Goal: Information Seeking & Learning: Learn about a topic

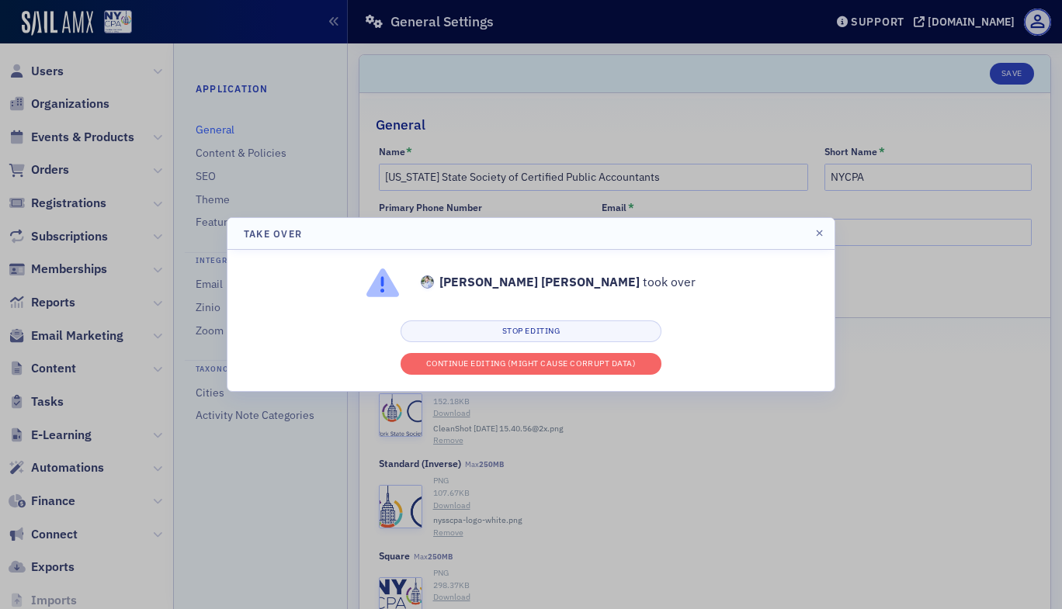
scroll to position [304, 0]
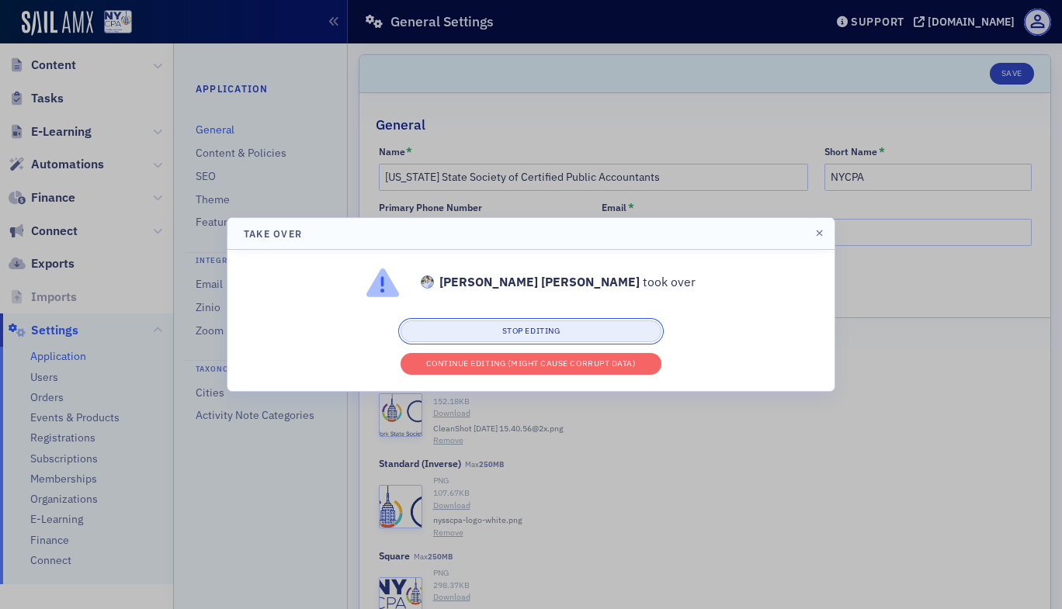
click at [580, 330] on button "Stop editing" at bounding box center [531, 332] width 261 height 22
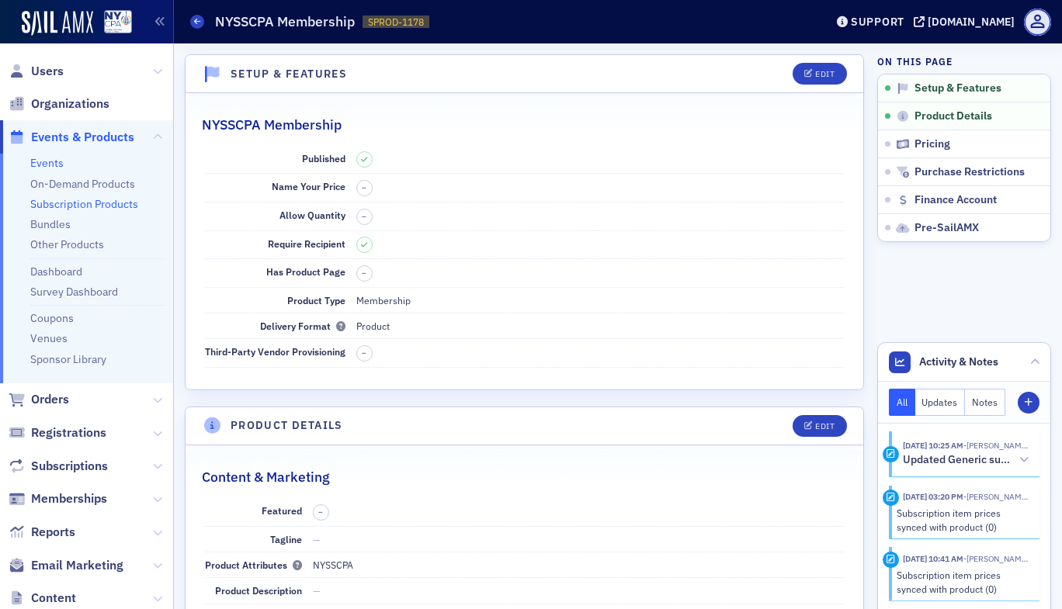
click at [51, 163] on link "Events" at bounding box center [46, 163] width 33 height 14
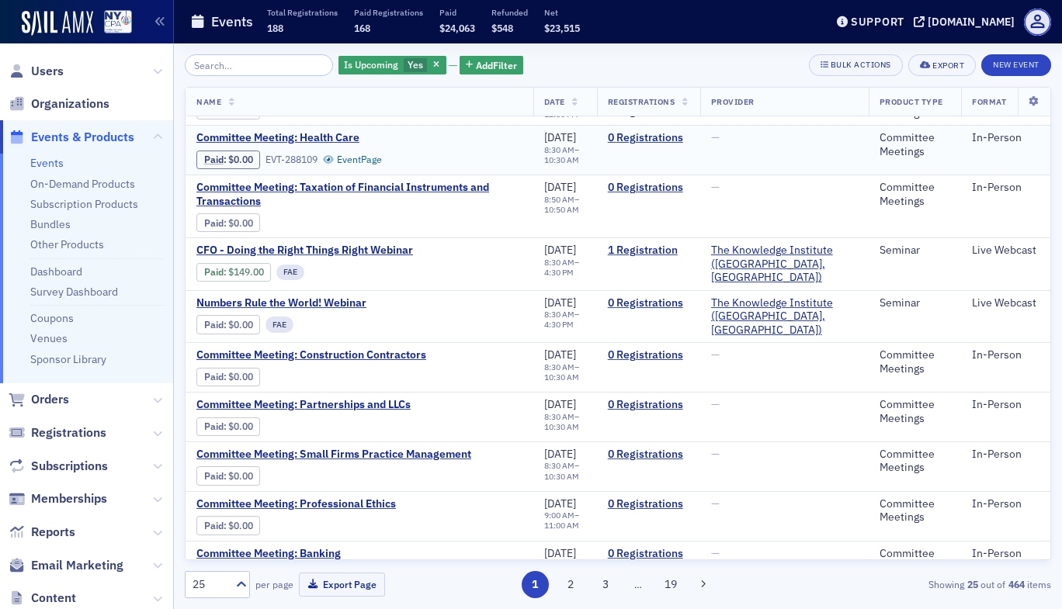
scroll to position [207, 0]
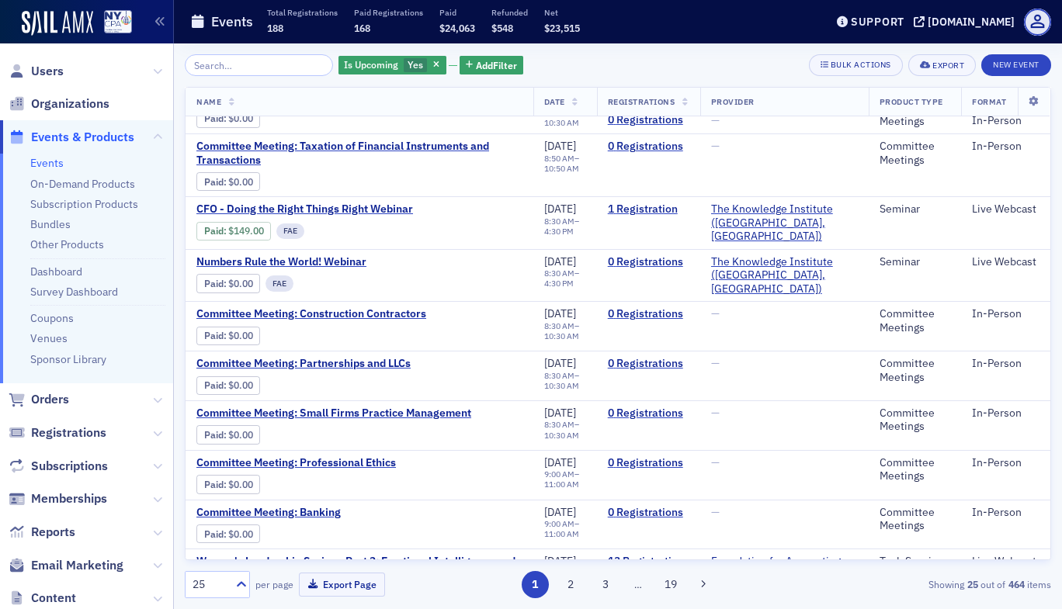
click at [237, 54] on input "search" at bounding box center [259, 65] width 148 height 22
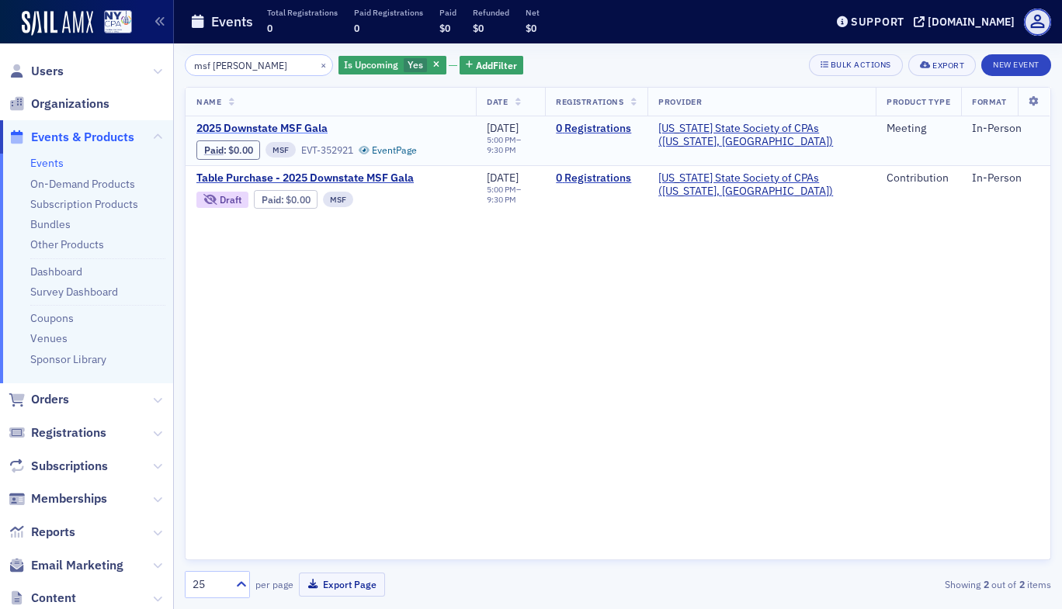
type input "msf [PERSON_NAME]"
click at [307, 122] on span "2025 Downstate MSF Gala" at bounding box center [326, 129] width 261 height 14
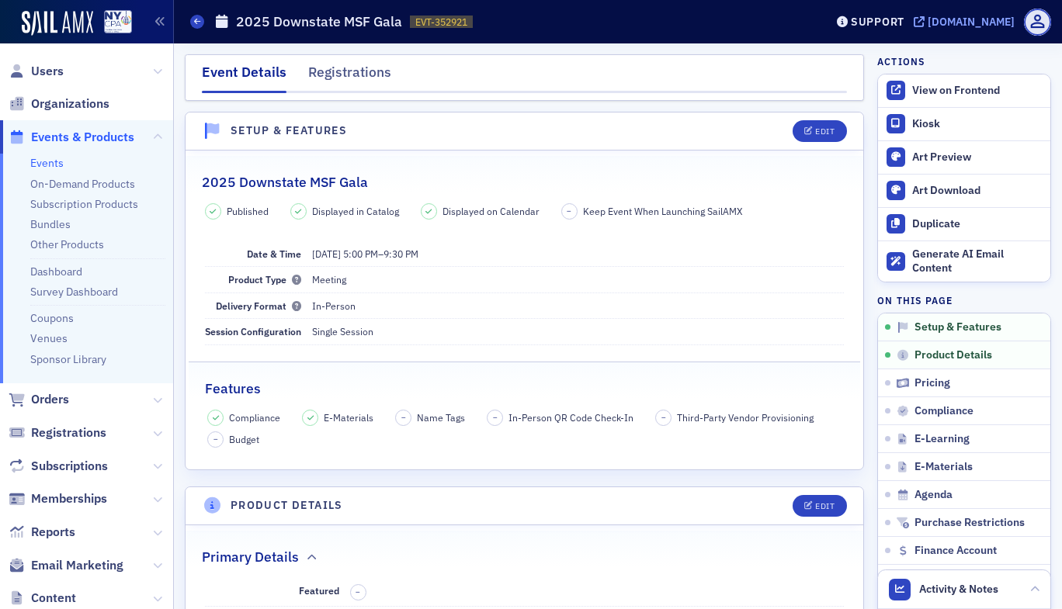
click at [928, 23] on div "[DOMAIN_NAME]" at bounding box center [971, 22] width 87 height 14
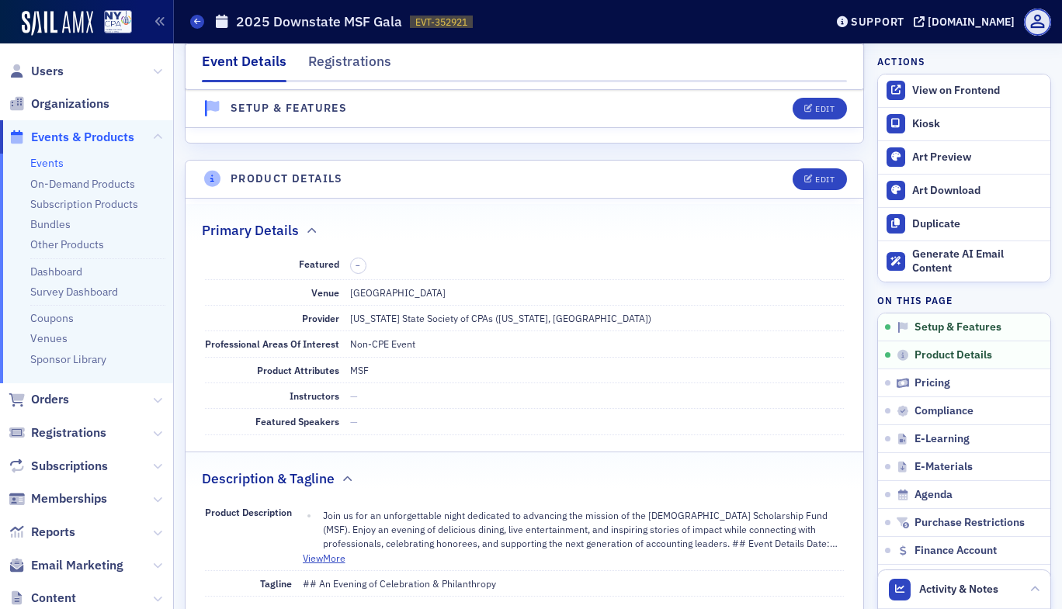
scroll to position [328, 0]
drag, startPoint x: 349, startPoint y: 372, endPoint x: 383, endPoint y: 367, distance: 34.5
click at [383, 367] on div "MSF" at bounding box center [597, 369] width 494 height 14
click at [397, 371] on div "MSF" at bounding box center [597, 369] width 494 height 14
drag, startPoint x: 349, startPoint y: 366, endPoint x: 371, endPoint y: 368, distance: 22.6
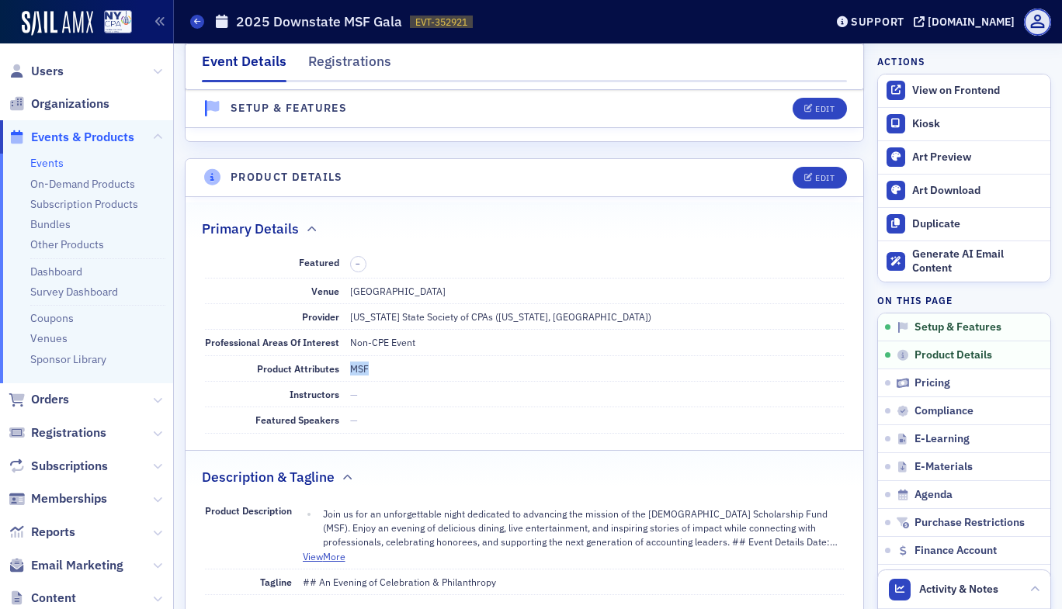
click at [371, 368] on div "MSF" at bounding box center [597, 369] width 494 height 14
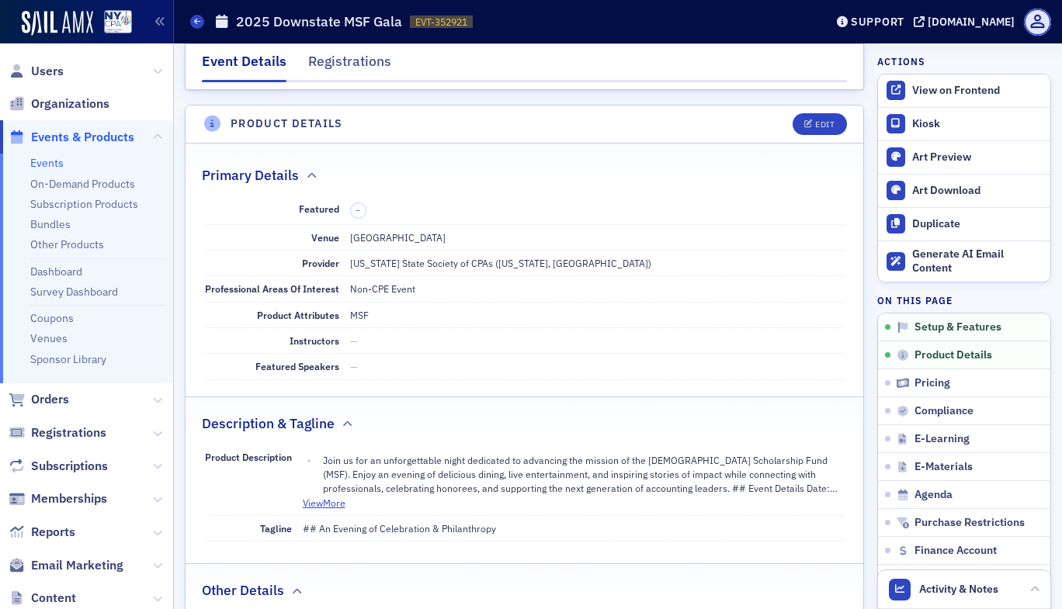
scroll to position [383, 0]
click at [330, 500] on button "View More" at bounding box center [324, 501] width 43 height 14
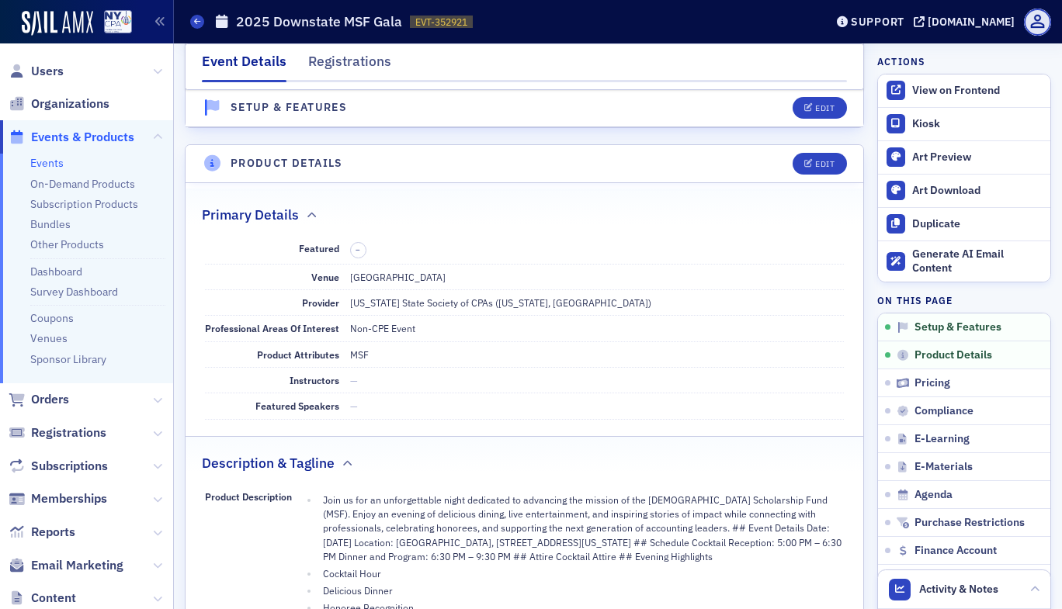
scroll to position [390, 0]
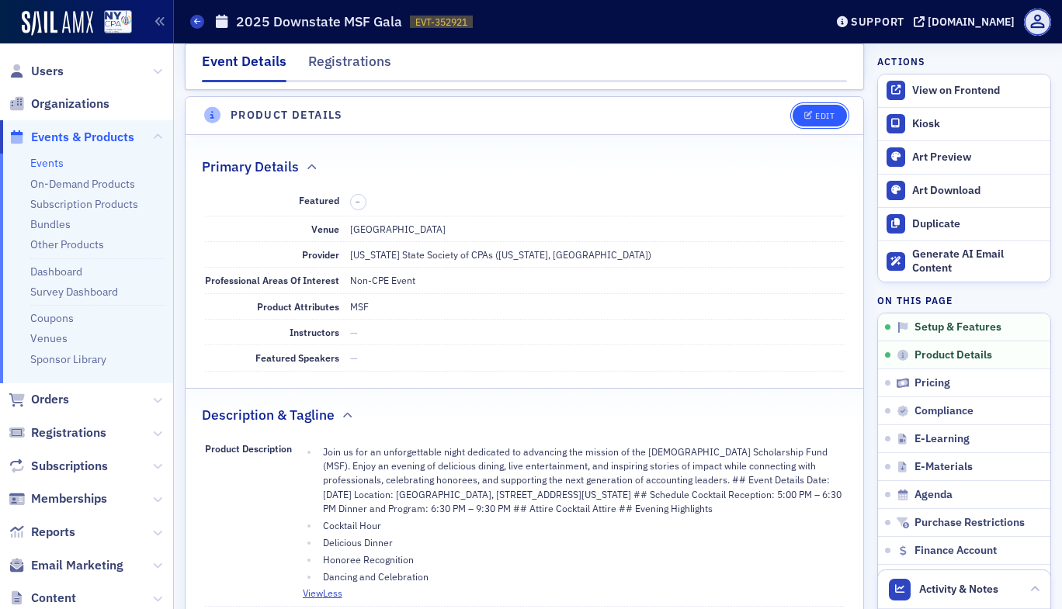
click at [804, 113] on icon "button" at bounding box center [808, 116] width 9 height 9
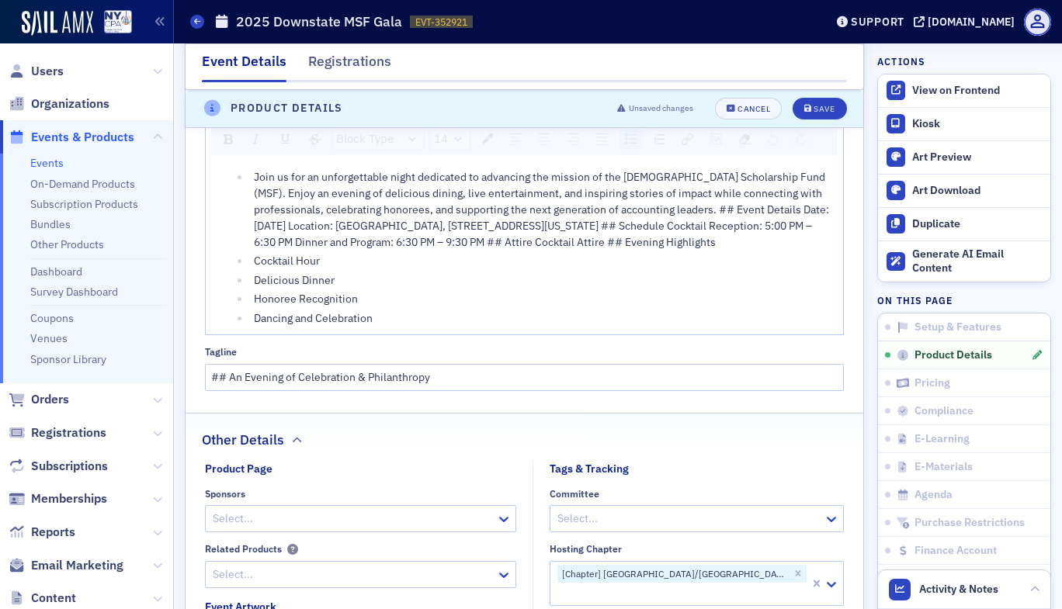
scroll to position [814, 0]
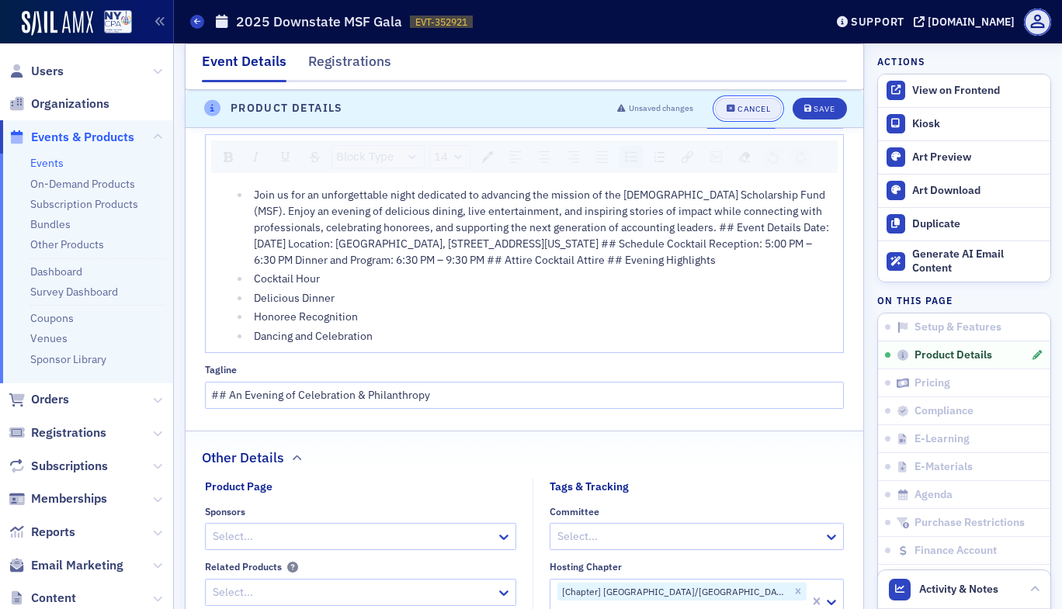
click at [727, 107] on icon "button" at bounding box center [731, 109] width 9 height 9
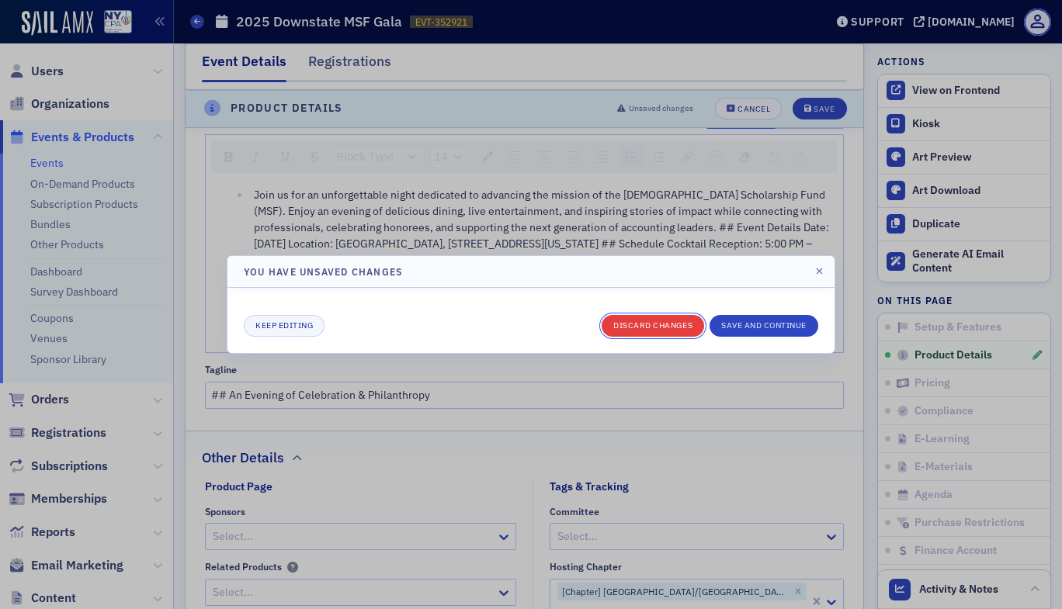
click at [667, 321] on button "Discard changes" at bounding box center [653, 326] width 102 height 22
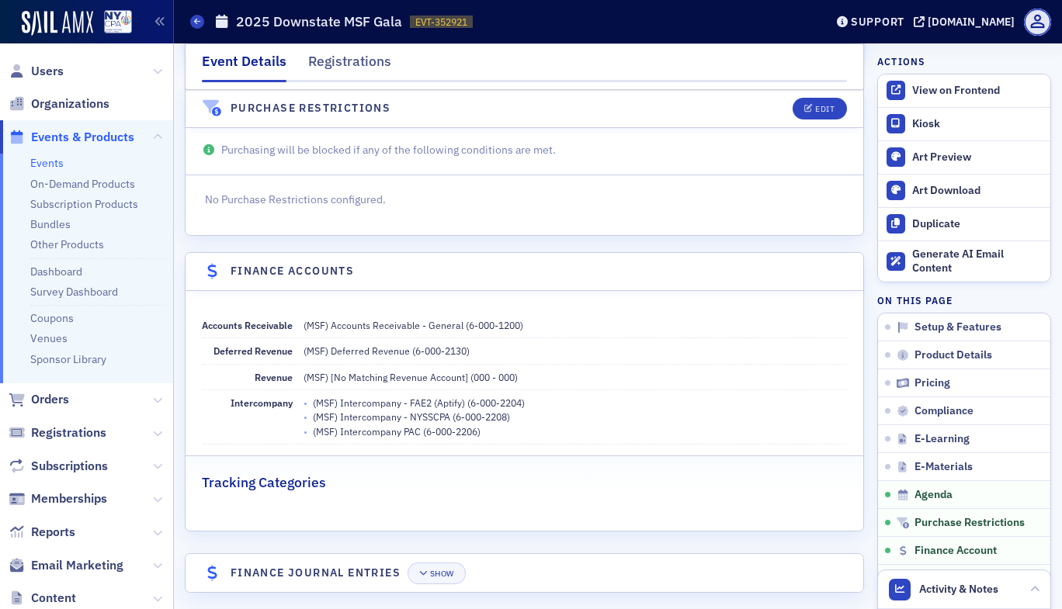
scroll to position [2793, 0]
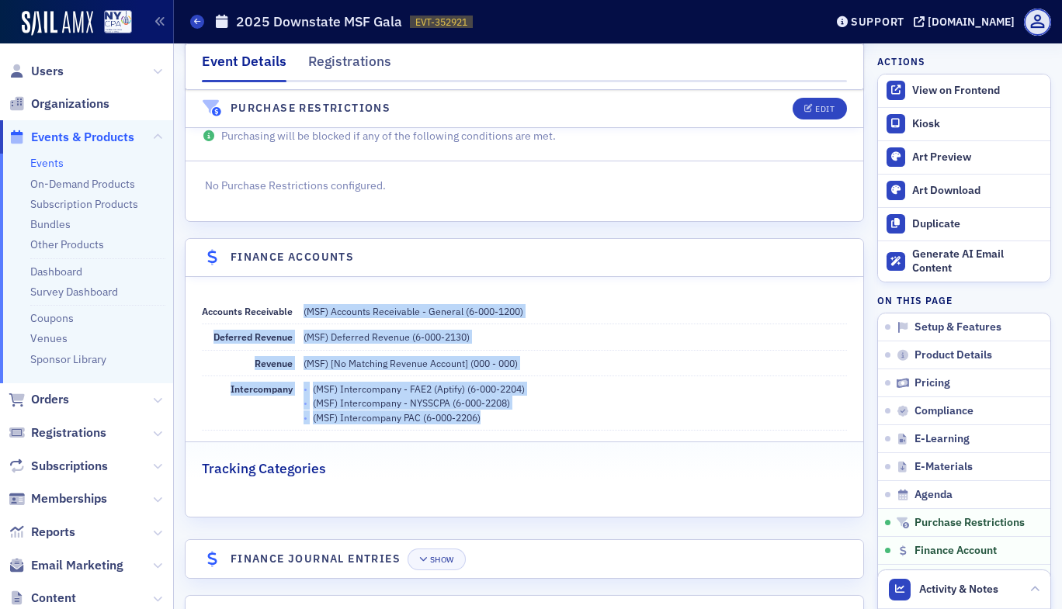
drag, startPoint x: 302, startPoint y: 268, endPoint x: 505, endPoint y: 384, distance: 234.3
click at [505, 384] on dl "Accounts Receivable (MSF) Accounts Receivable - General (6-000-1200) Deferred R…" at bounding box center [524, 365] width 645 height 132
click at [505, 384] on dd "• (MSF) Intercompany - FAE2 (Aptify) (6-000-2204) • (MSF) Intercompany - NYSSCP…" at bounding box center [575, 403] width 543 height 54
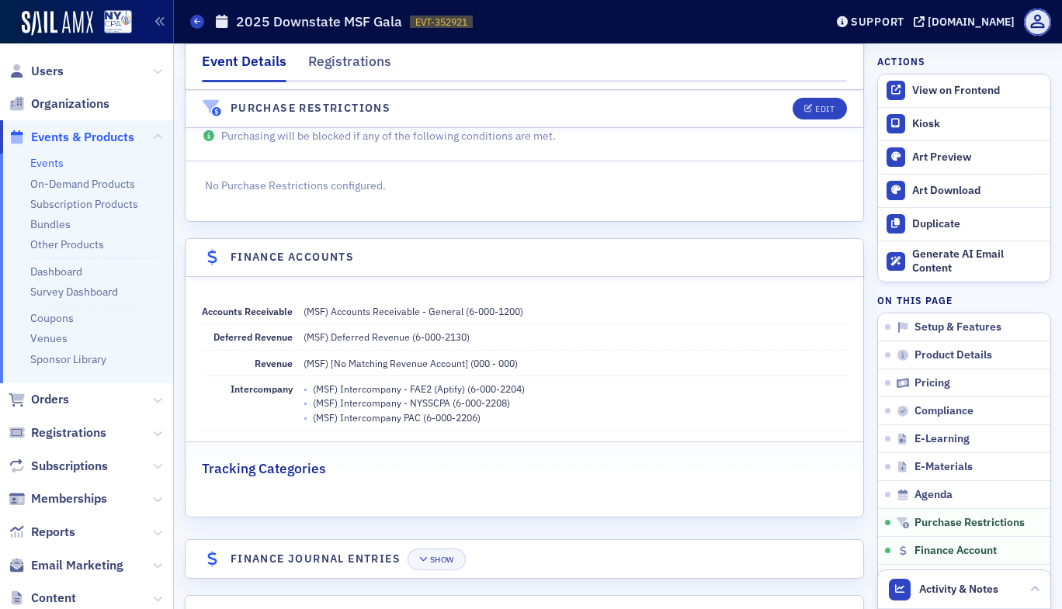
scroll to position [304, 0]
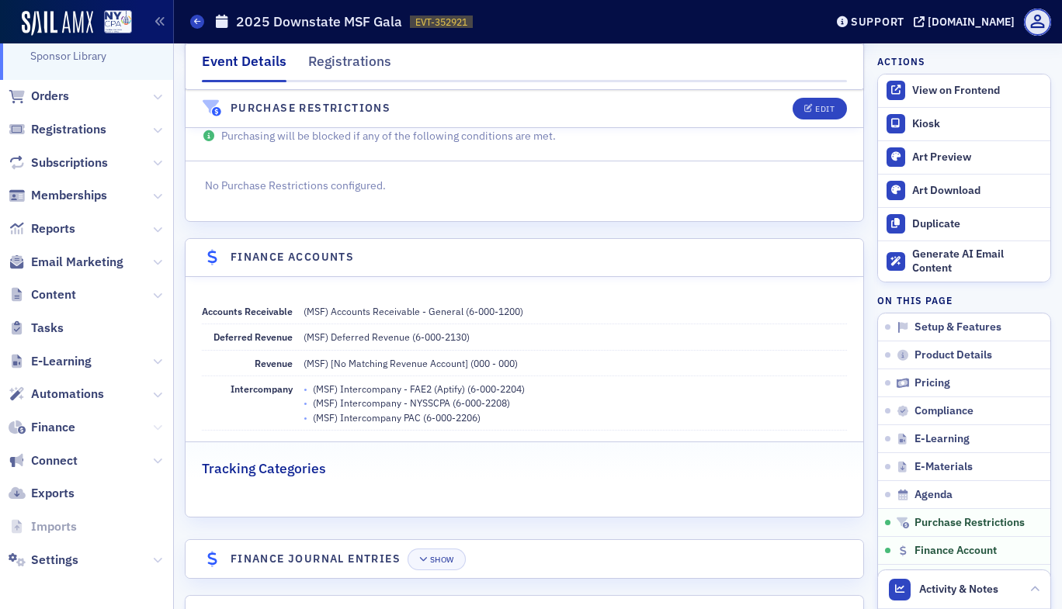
click at [153, 428] on icon at bounding box center [157, 427] width 9 height 9
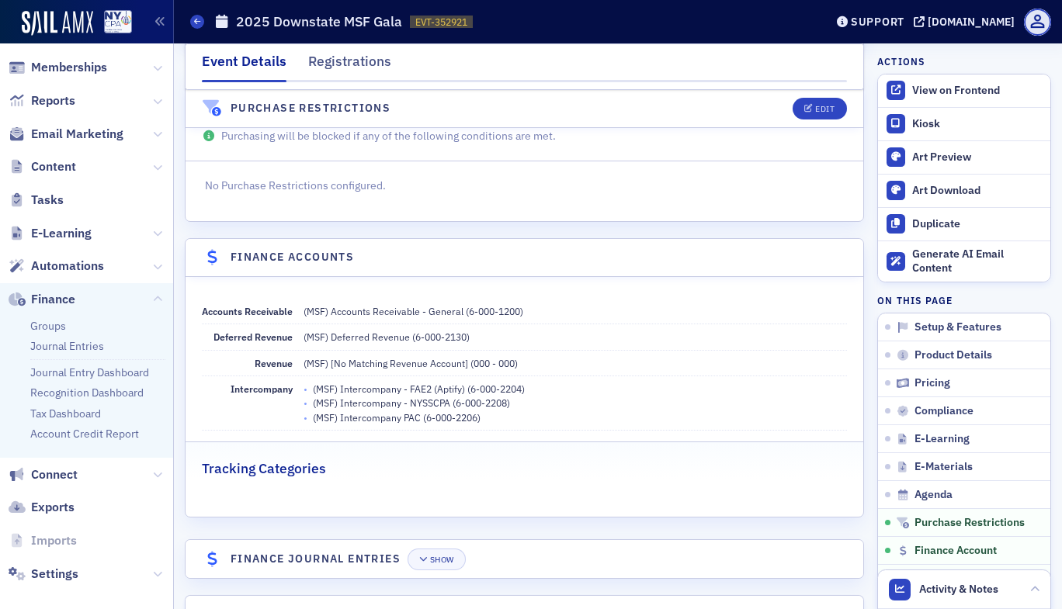
scroll to position [446, 0]
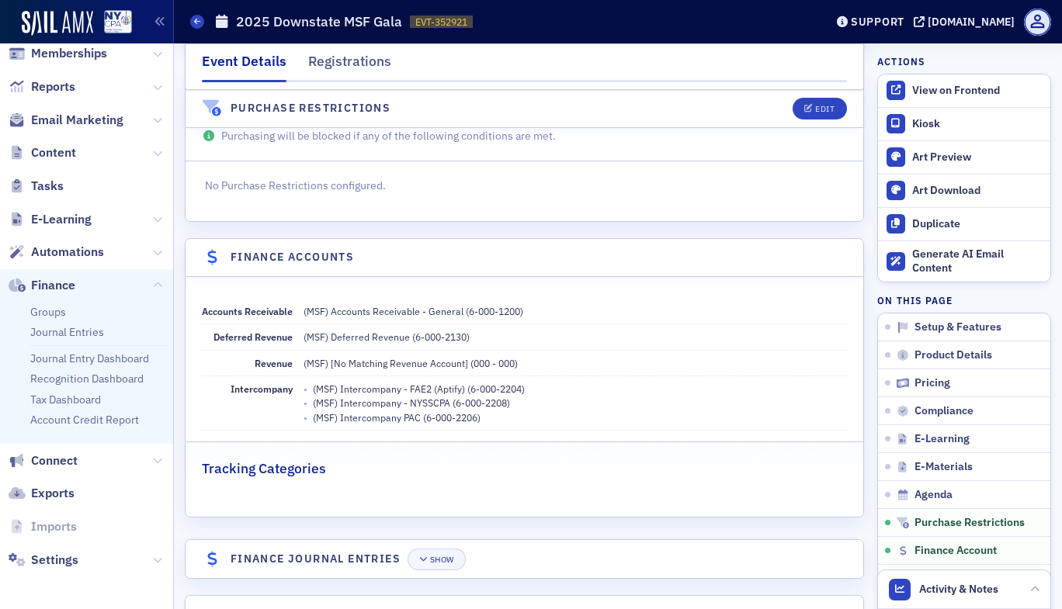
click at [92, 564] on span "Settings" at bounding box center [86, 559] width 173 height 33
click at [153, 566] on button at bounding box center [157, 560] width 9 height 17
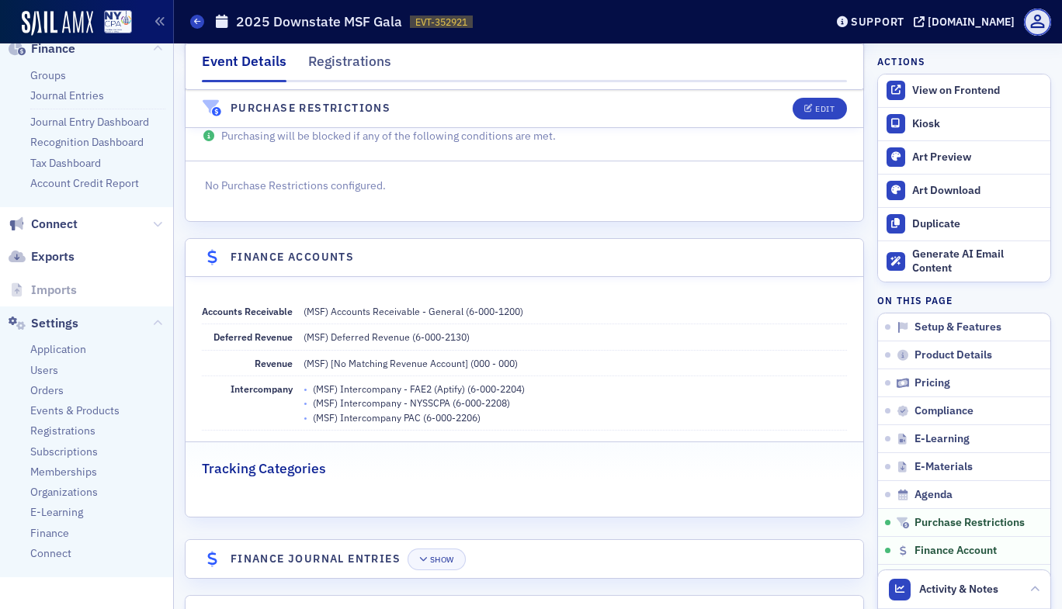
scroll to position [683, 0]
click at [61, 526] on span "Finance" at bounding box center [49, 533] width 39 height 15
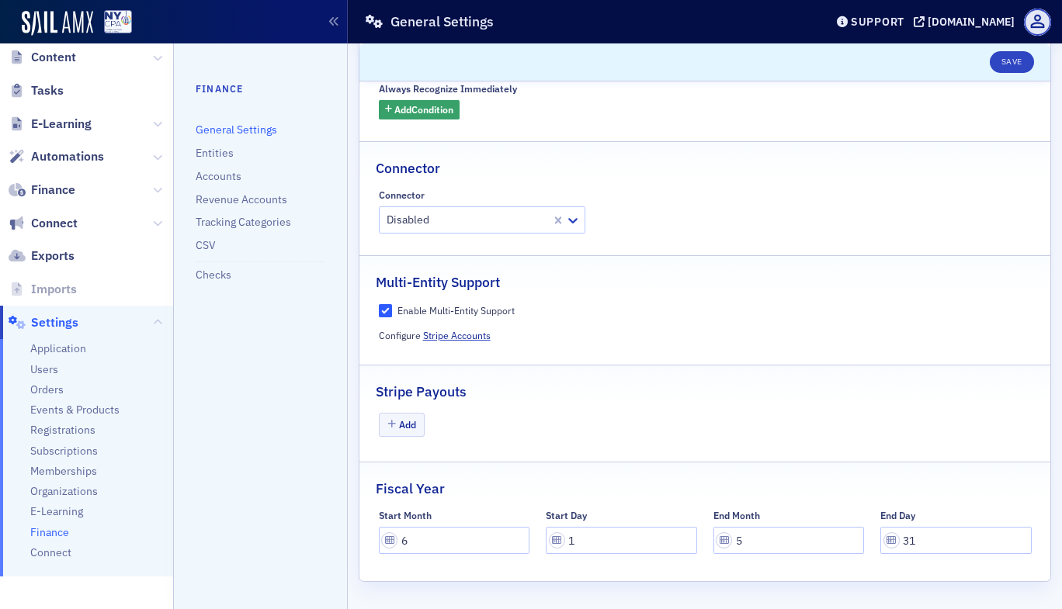
scroll to position [311, 0]
click at [56, 533] on span "Finance" at bounding box center [49, 533] width 39 height 15
click at [217, 171] on link "Accounts" at bounding box center [219, 176] width 46 height 14
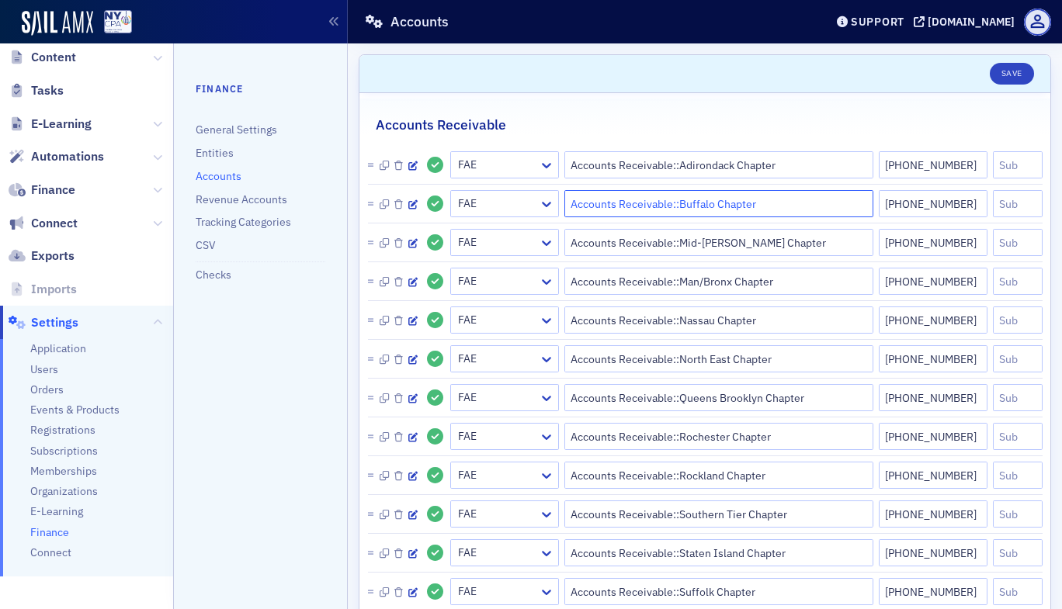
click at [744, 205] on input "Accounts Receivable::Buffalo Chapter" at bounding box center [718, 203] width 309 height 27
click at [415, 205] on icon "button" at bounding box center [412, 204] width 9 height 9
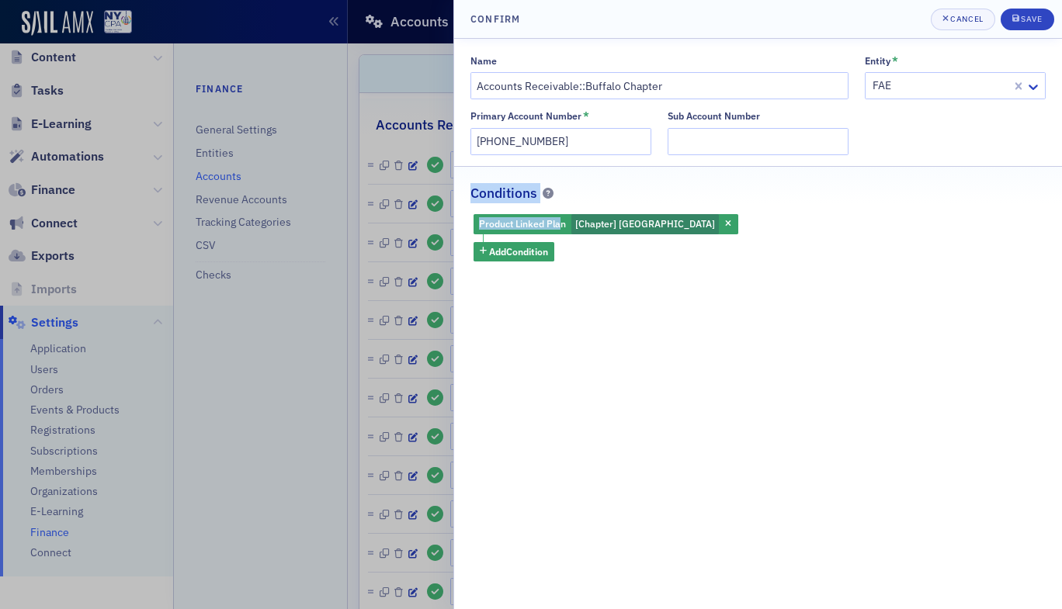
drag, startPoint x: 470, startPoint y: 190, endPoint x: 557, endPoint y: 204, distance: 88.1
click at [557, 204] on fieldset "Conditions Product Linked Plan [Chapter] Buffalo Add Condition" at bounding box center [758, 216] width 608 height 101
click at [675, 300] on div "Name Accounts Receivable::Buffalo Chapter Entity * FAE Primary Account Number *…" at bounding box center [758, 324] width 608 height 571
click at [959, 16] on div "Cancel" at bounding box center [966, 19] width 33 height 9
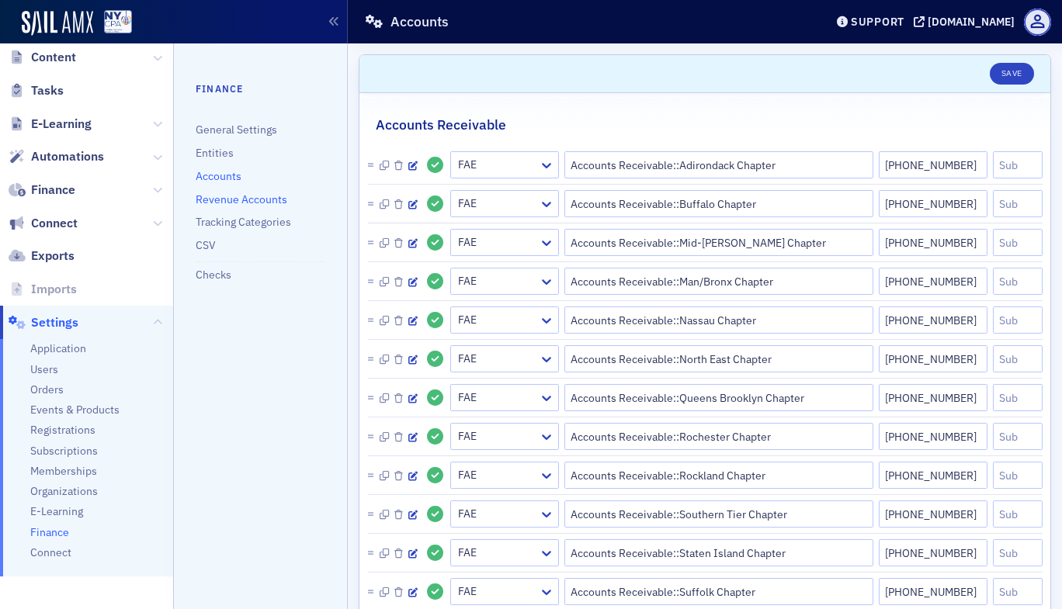
click at [260, 200] on link "Revenue Accounts" at bounding box center [242, 200] width 92 height 14
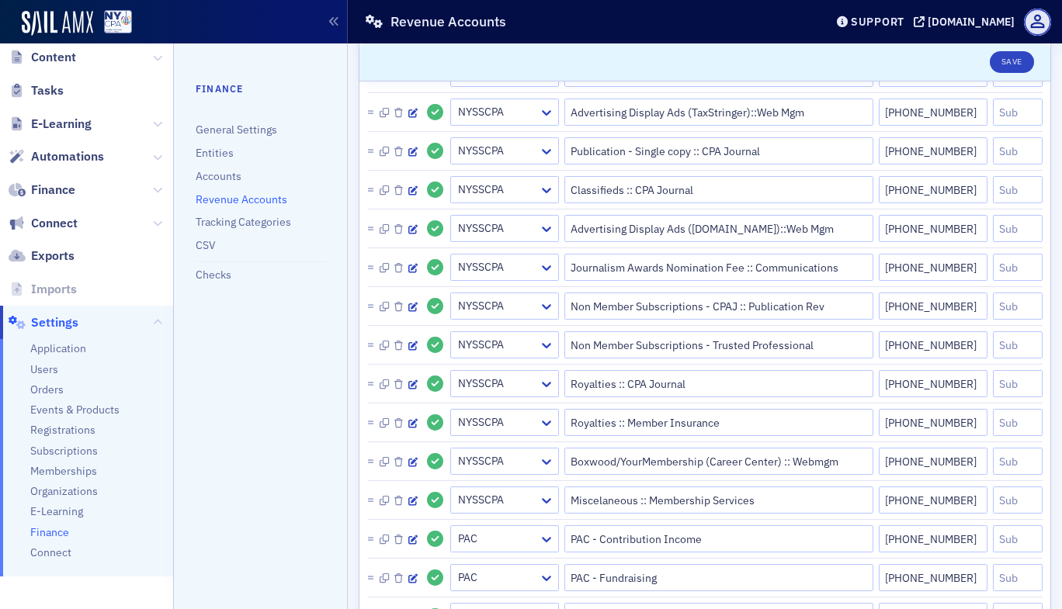
scroll to position [2448, 0]
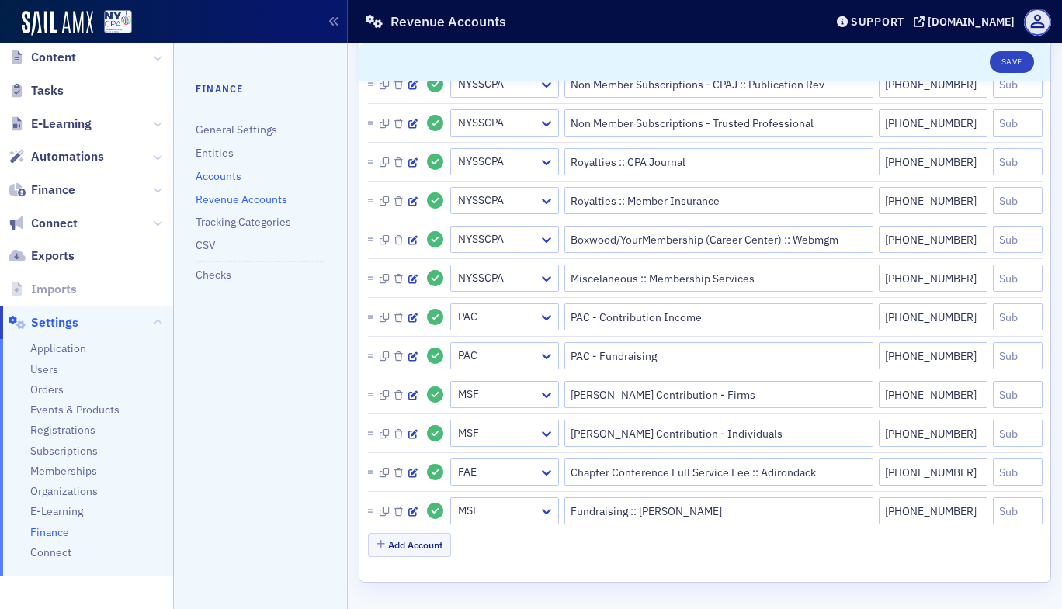
click at [225, 181] on link "Accounts" at bounding box center [219, 176] width 46 height 14
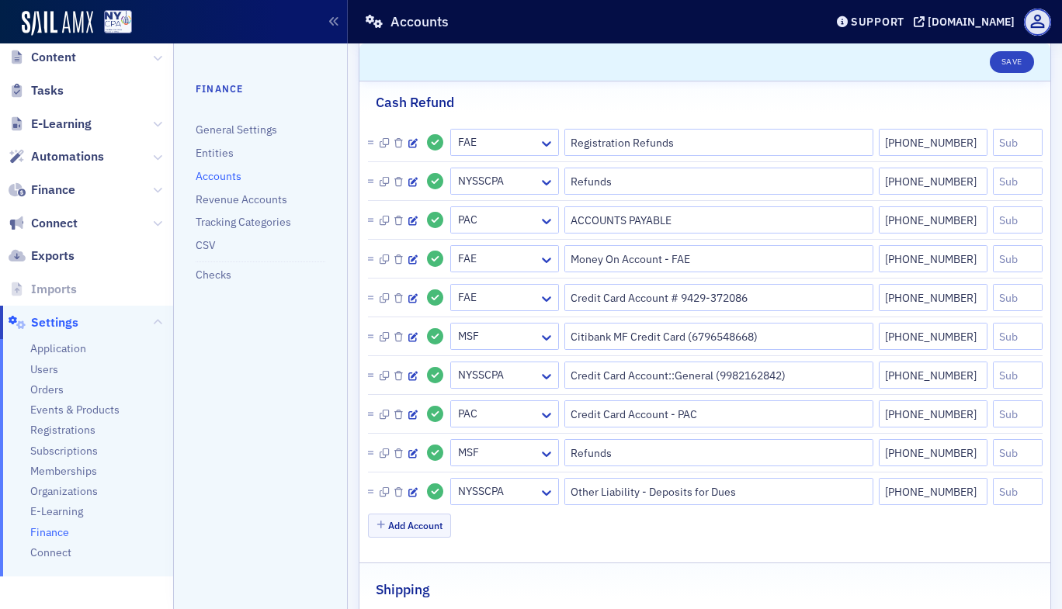
scroll to position [2073, 0]
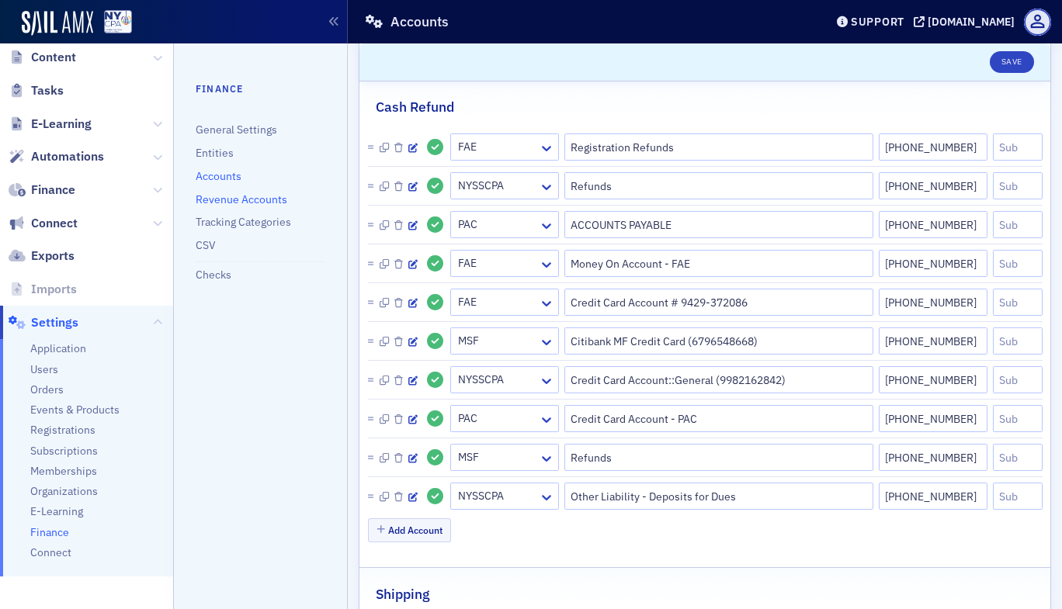
click at [247, 200] on link "Revenue Accounts" at bounding box center [242, 200] width 92 height 14
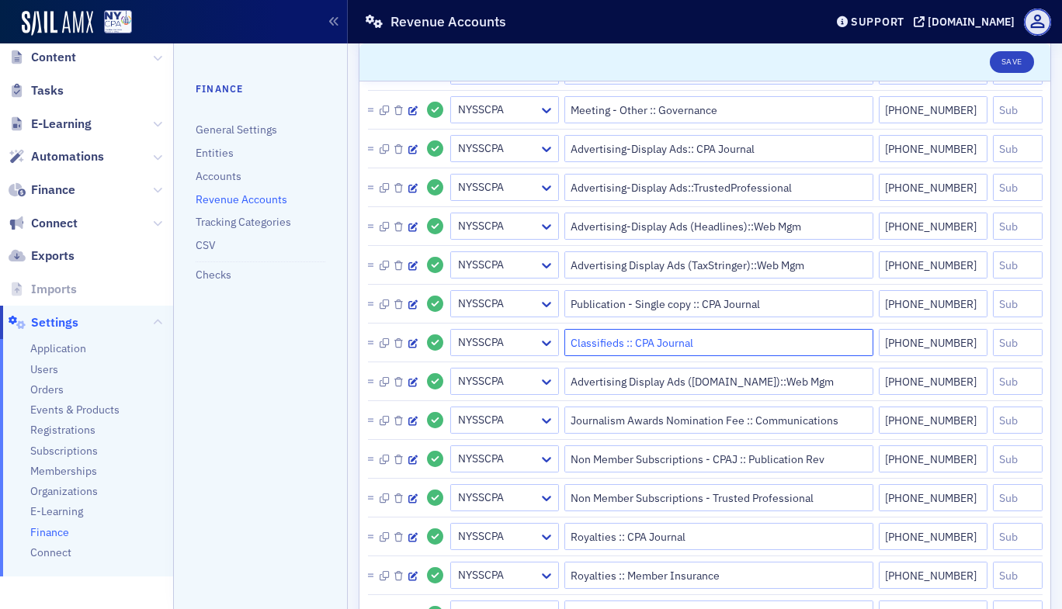
click at [804, 340] on input "Classifieds :: CPA Journal" at bounding box center [718, 342] width 309 height 27
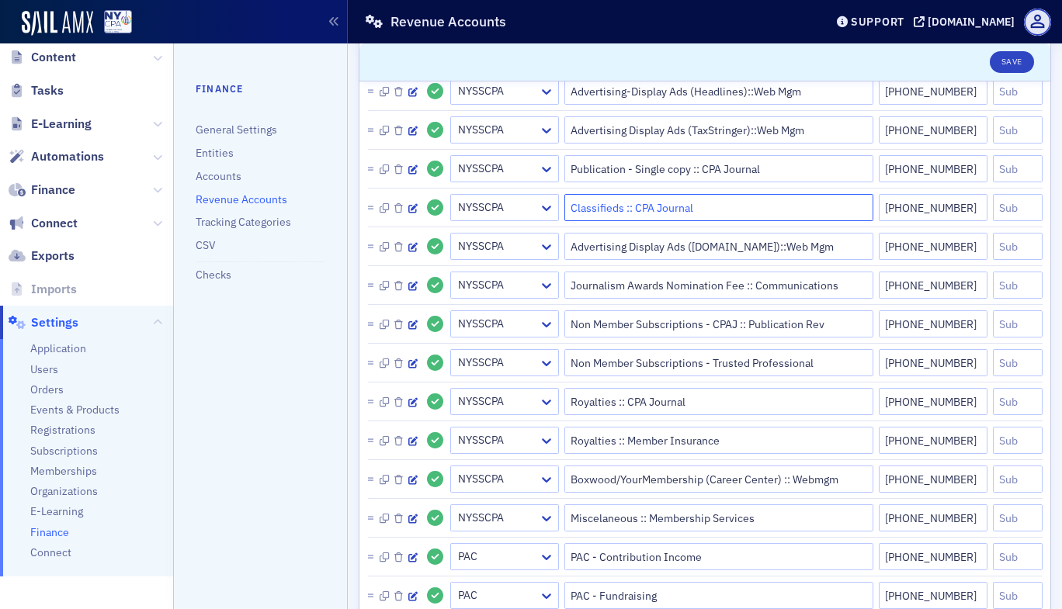
scroll to position [2448, 0]
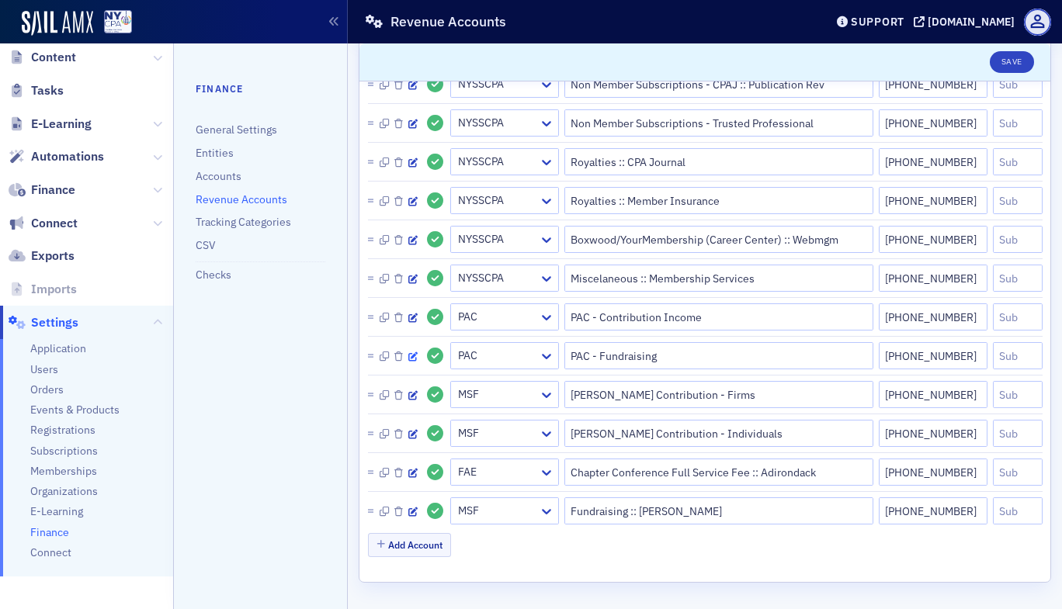
click at [411, 359] on icon "button" at bounding box center [412, 356] width 9 height 9
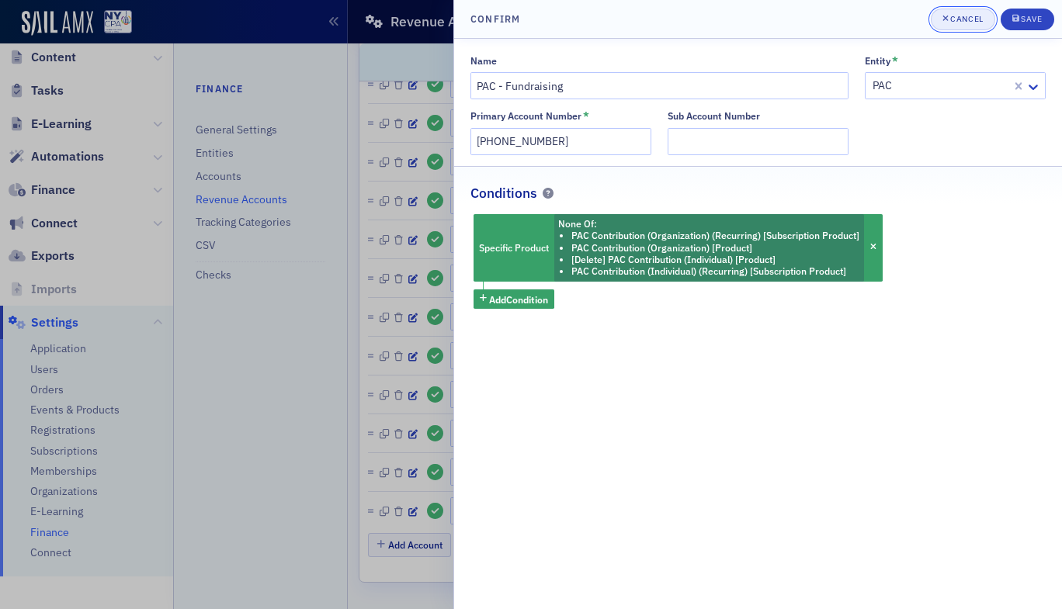
click at [948, 26] on button "Cancel" at bounding box center [963, 20] width 64 height 22
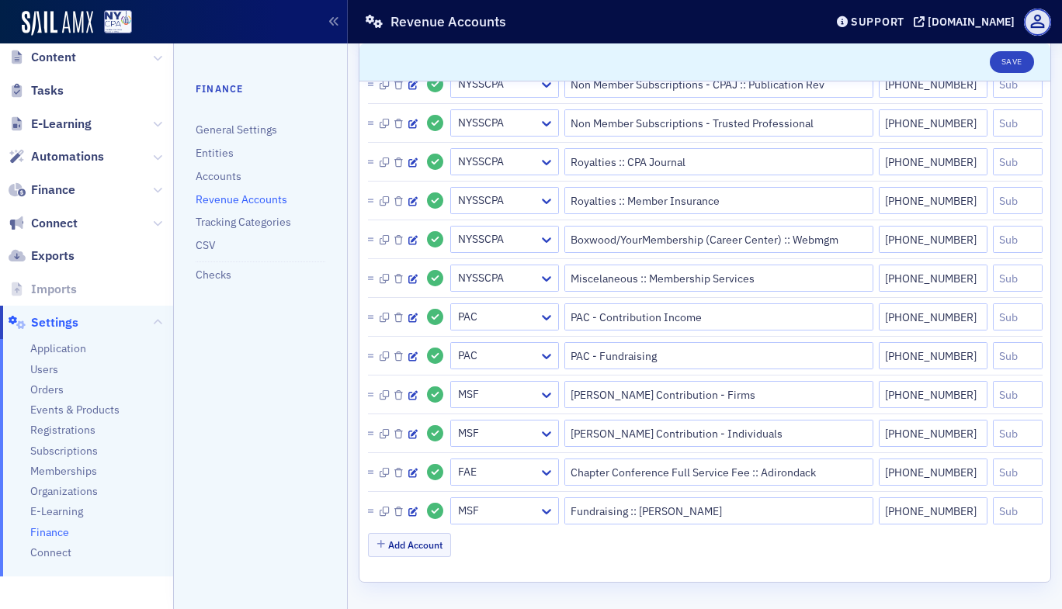
click at [234, 438] on nav "Finance General Settings Entities Accounts Revenue Accounts Tracking Categories…" at bounding box center [261, 326] width 174 height 566
click at [161, 91] on span "Tasks" at bounding box center [86, 91] width 173 height 33
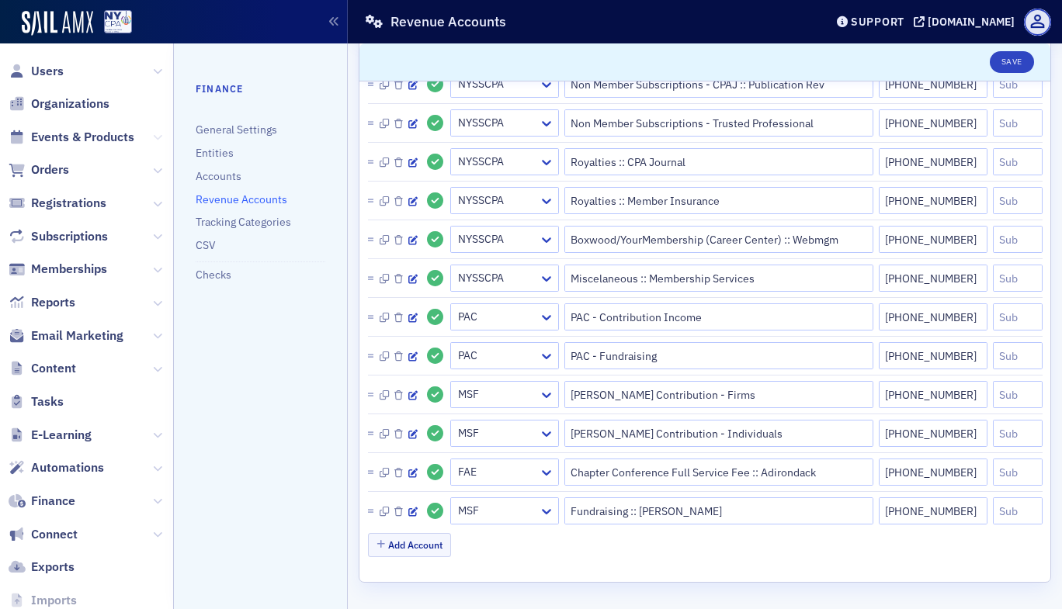
click at [153, 140] on icon at bounding box center [157, 137] width 9 height 9
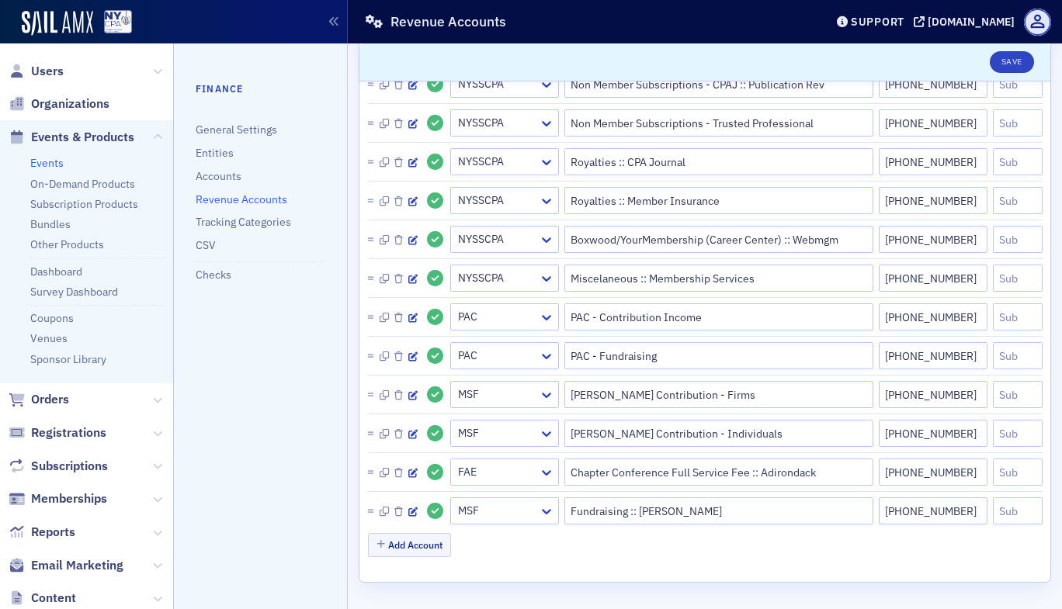
click at [61, 161] on link "Events" at bounding box center [46, 163] width 33 height 14
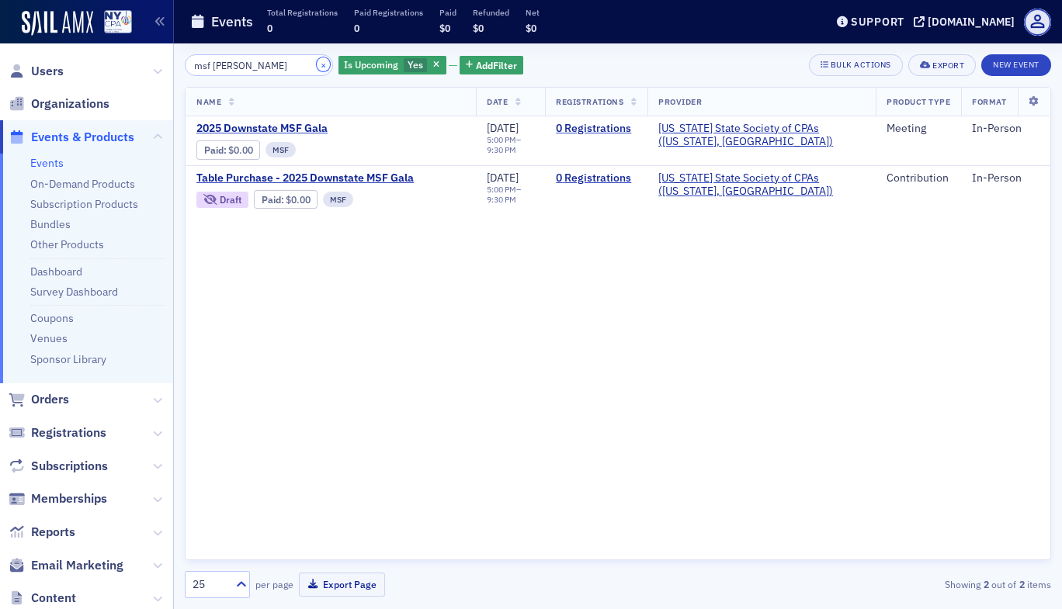
click at [317, 67] on button "×" at bounding box center [324, 64] width 14 height 14
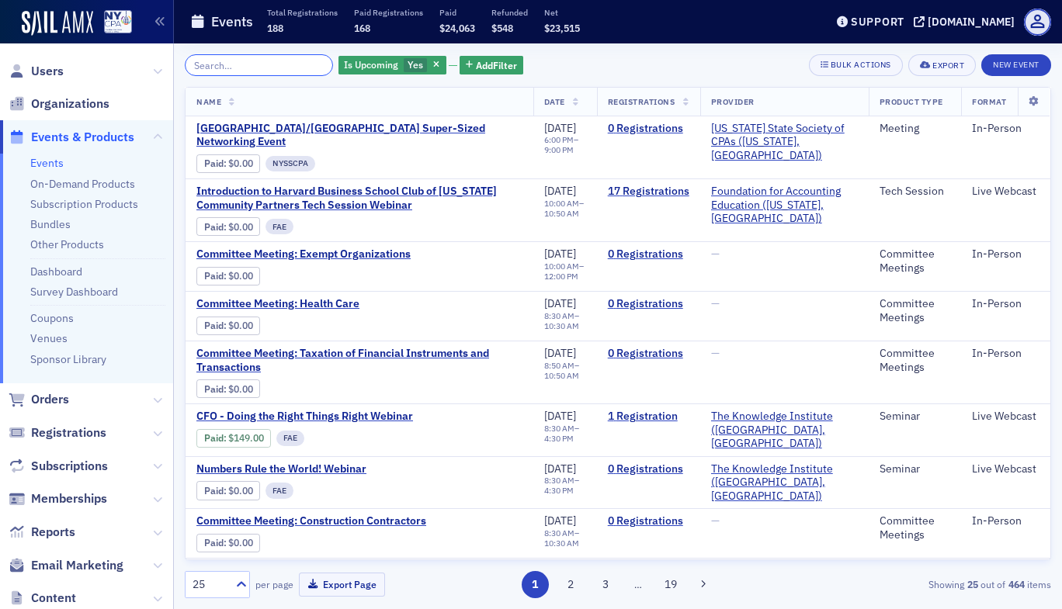
click at [244, 64] on input "search" at bounding box center [259, 65] width 148 height 22
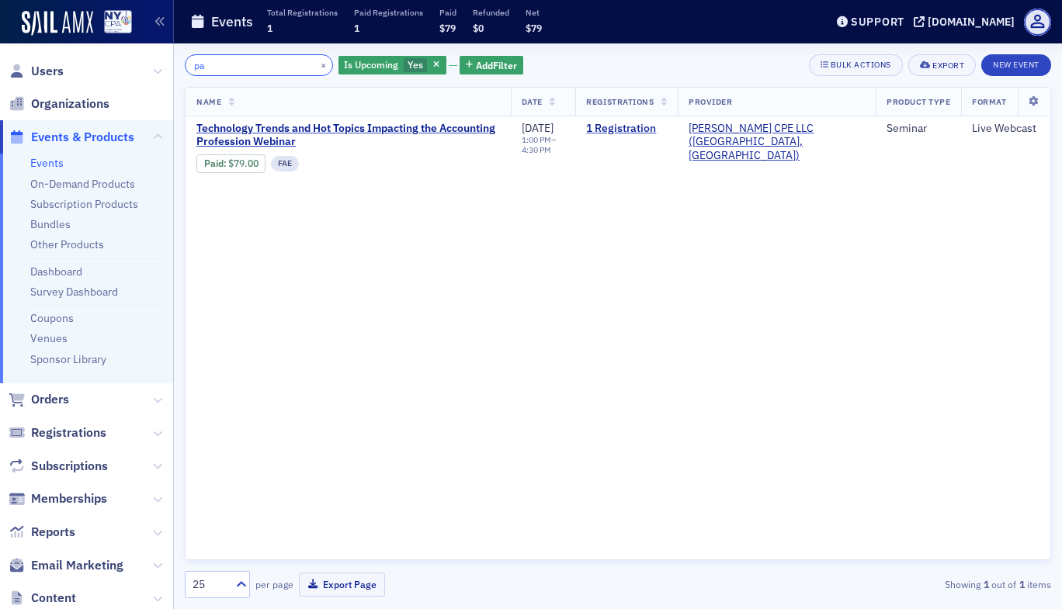
type input "p"
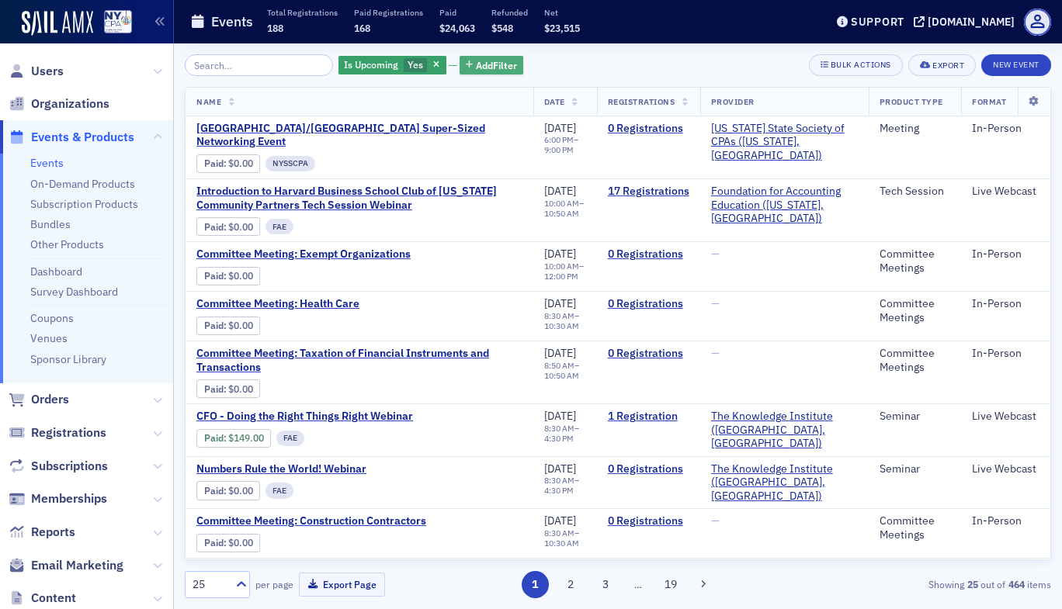
click at [476, 64] on span "Add Filter" at bounding box center [496, 65] width 41 height 14
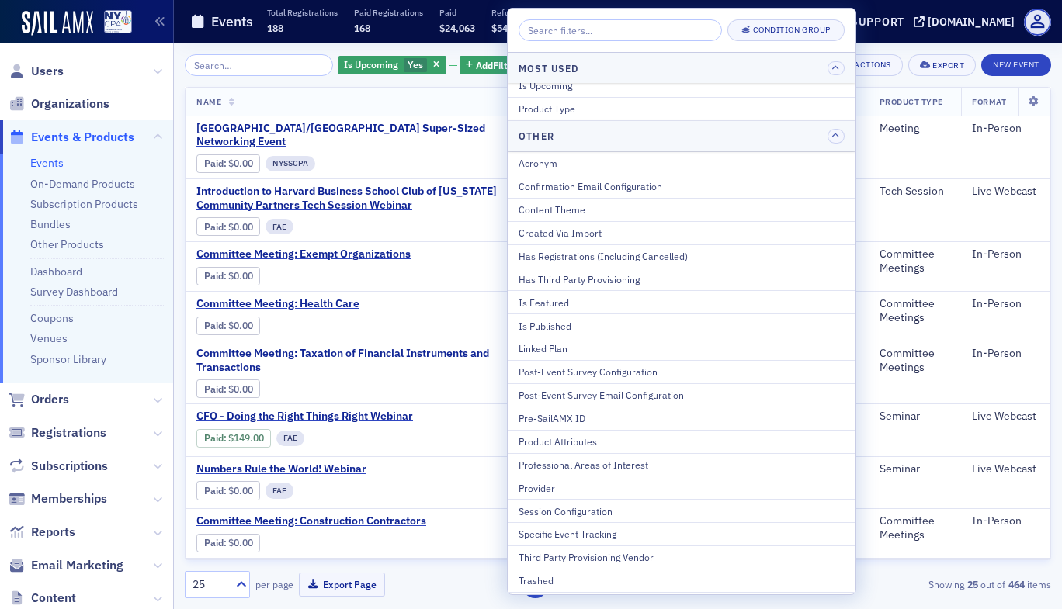
scroll to position [100, 0]
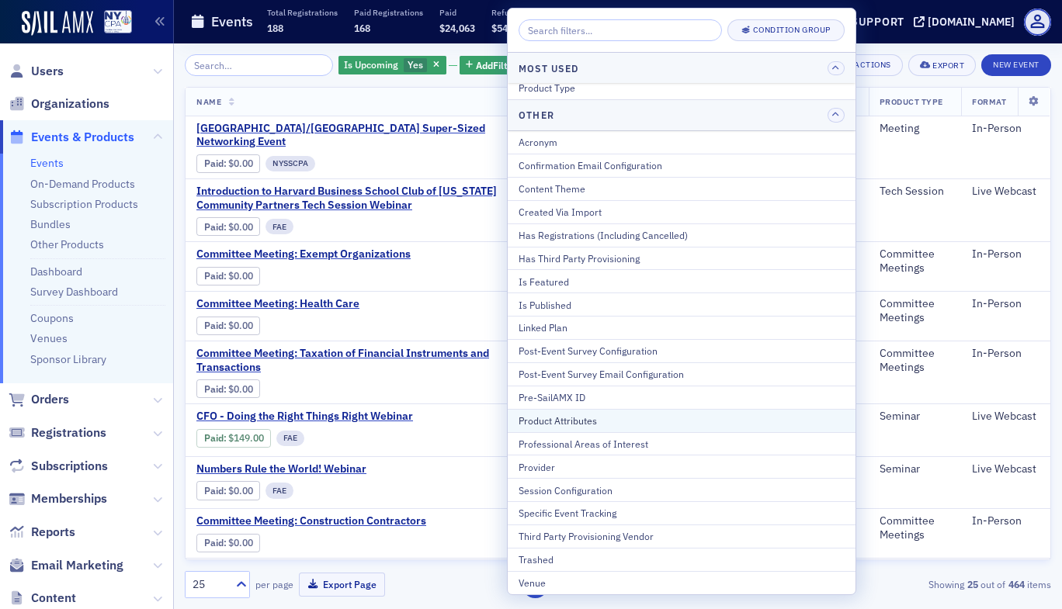
click at [570, 420] on div "Product Attributes" at bounding box center [682, 421] width 326 height 14
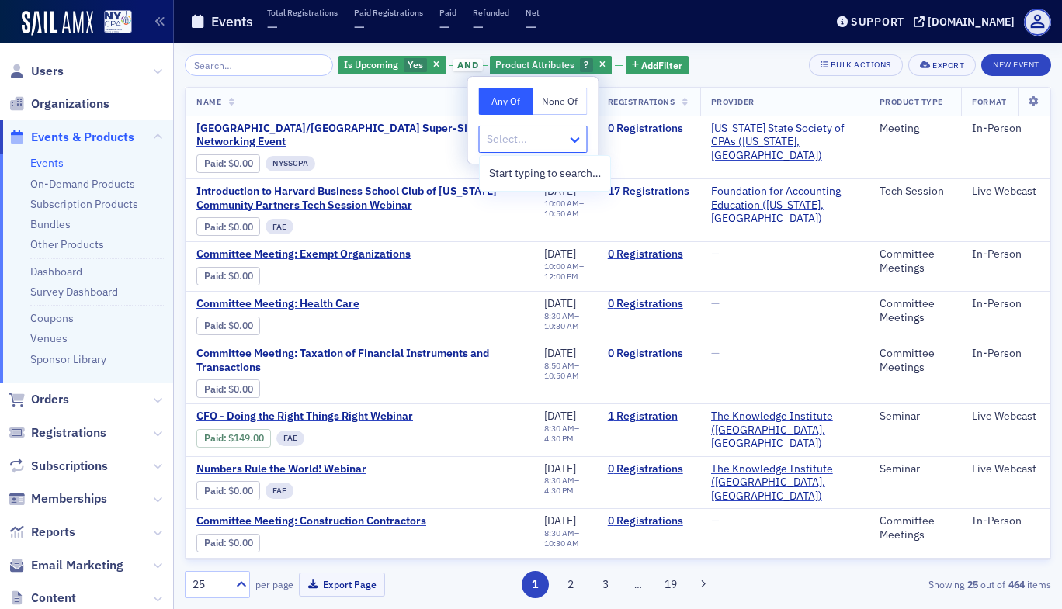
click at [576, 139] on icon at bounding box center [575, 140] width 16 height 16
type input "n"
click at [546, 199] on span "NYSSCPA Political Action Committee" at bounding box center [578, 202] width 179 height 16
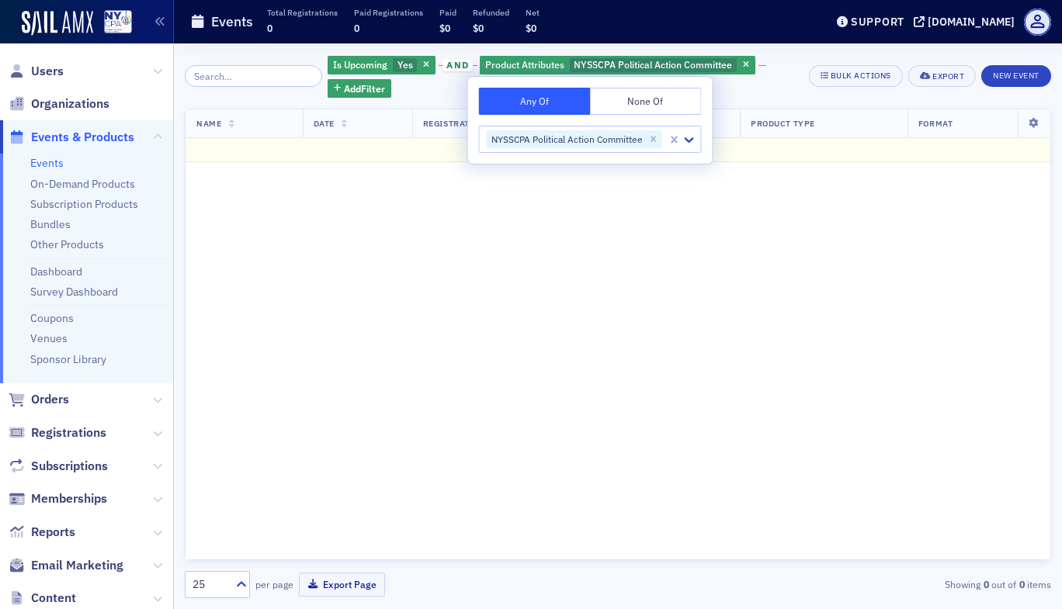
click at [299, 95] on div "Is Upcoming Yes and Product Attributes NYSSCPA Political Action Committee Add F…" at bounding box center [491, 75] width 613 height 43
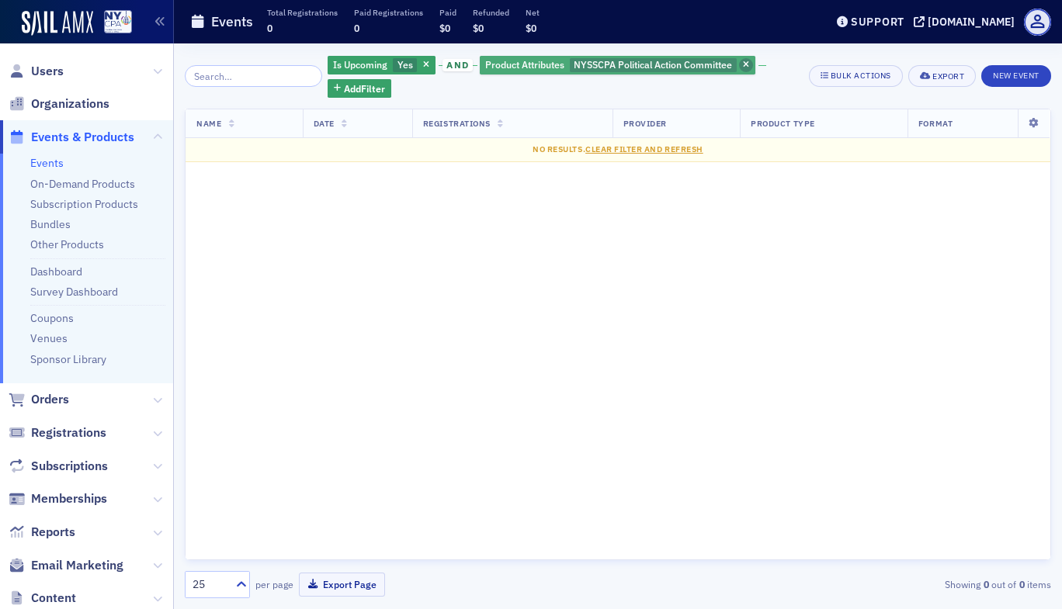
click at [743, 66] on icon "button" at bounding box center [746, 65] width 6 height 9
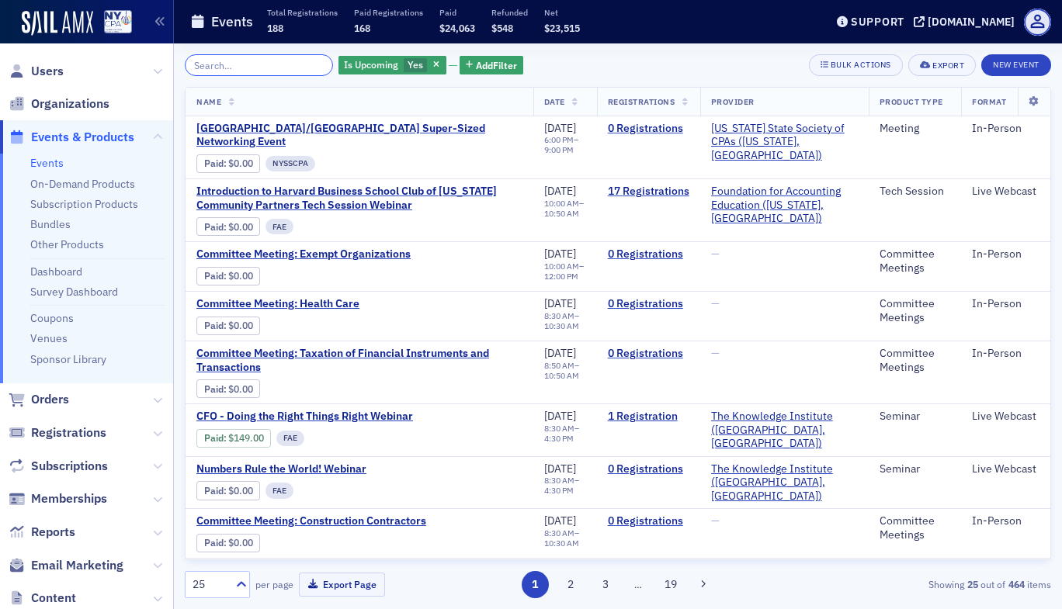
click at [236, 68] on input "search" at bounding box center [259, 65] width 148 height 22
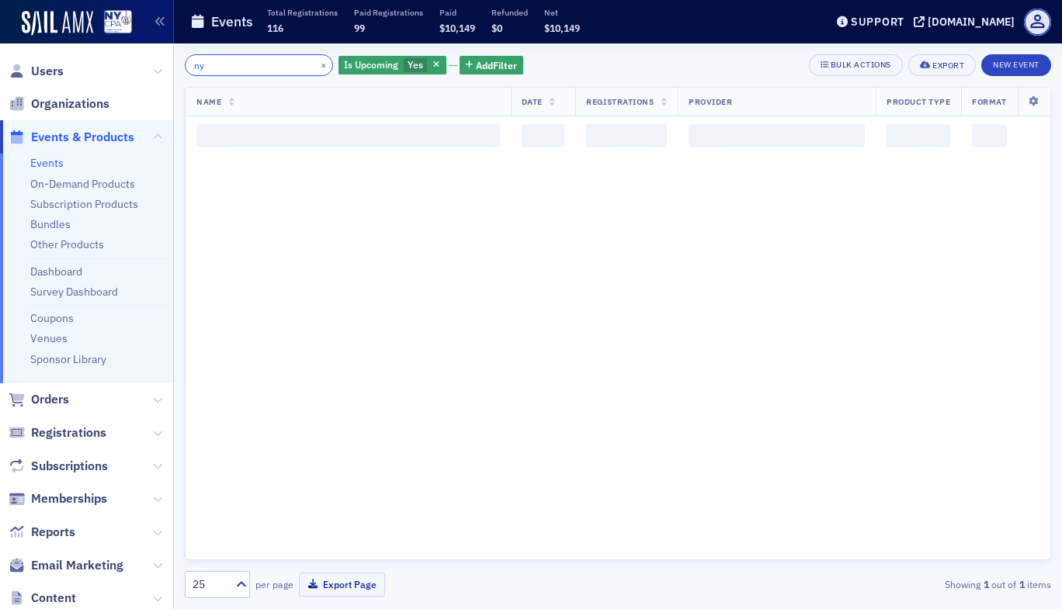
type input "n"
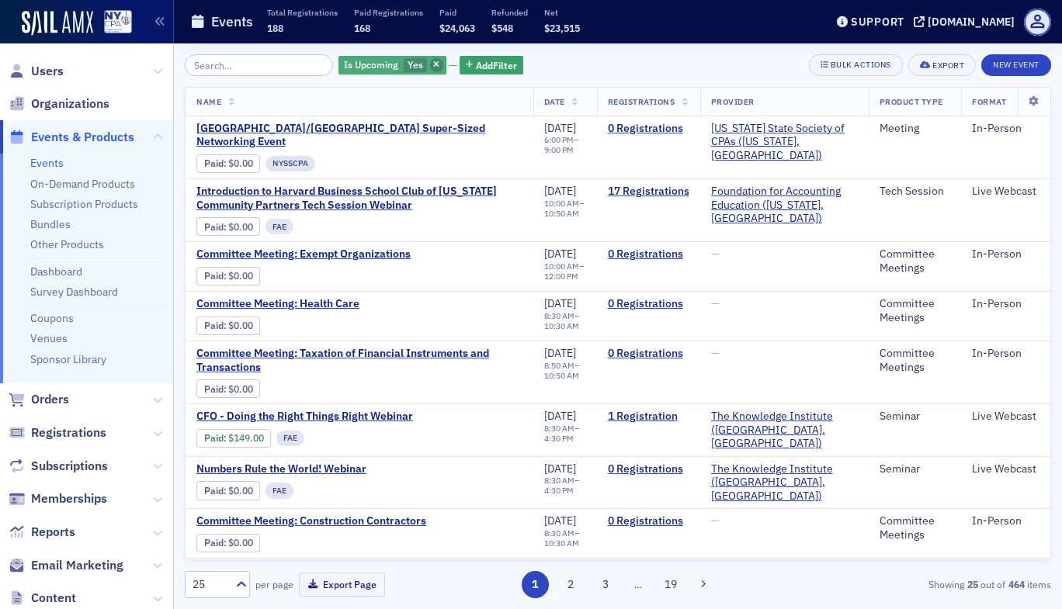
click at [433, 66] on icon "button" at bounding box center [436, 65] width 6 height 9
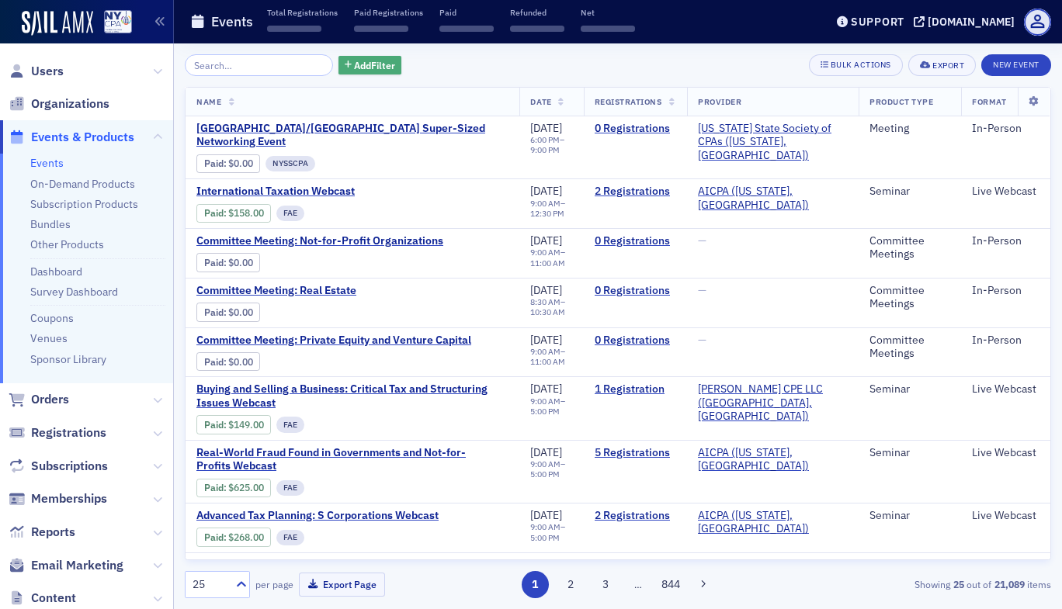
click at [356, 62] on span "Add Filter" at bounding box center [374, 65] width 41 height 14
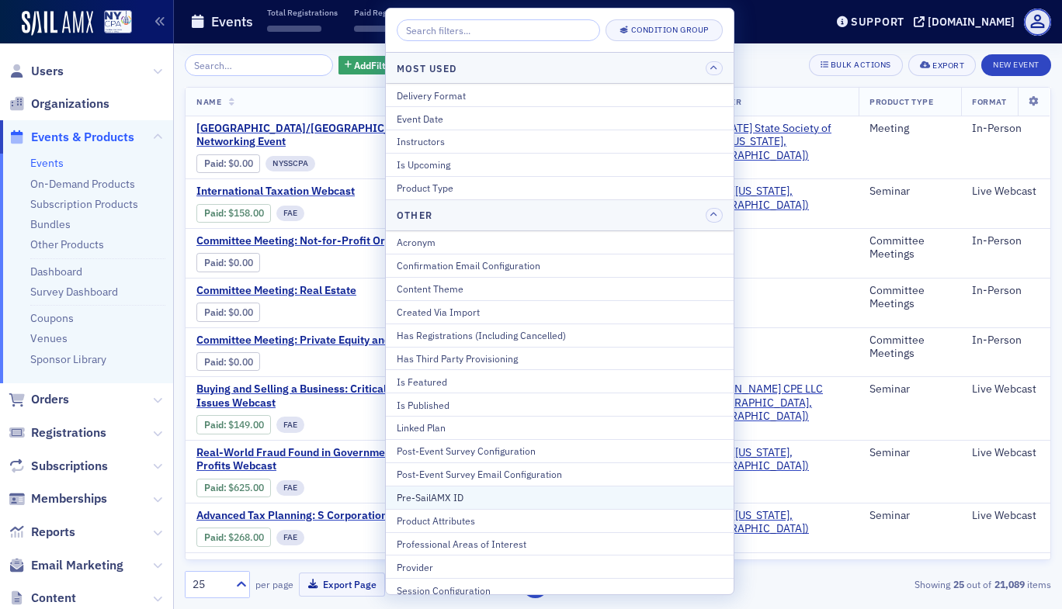
click at [467, 501] on div "Pre-SailAMX ID" at bounding box center [560, 498] width 326 height 14
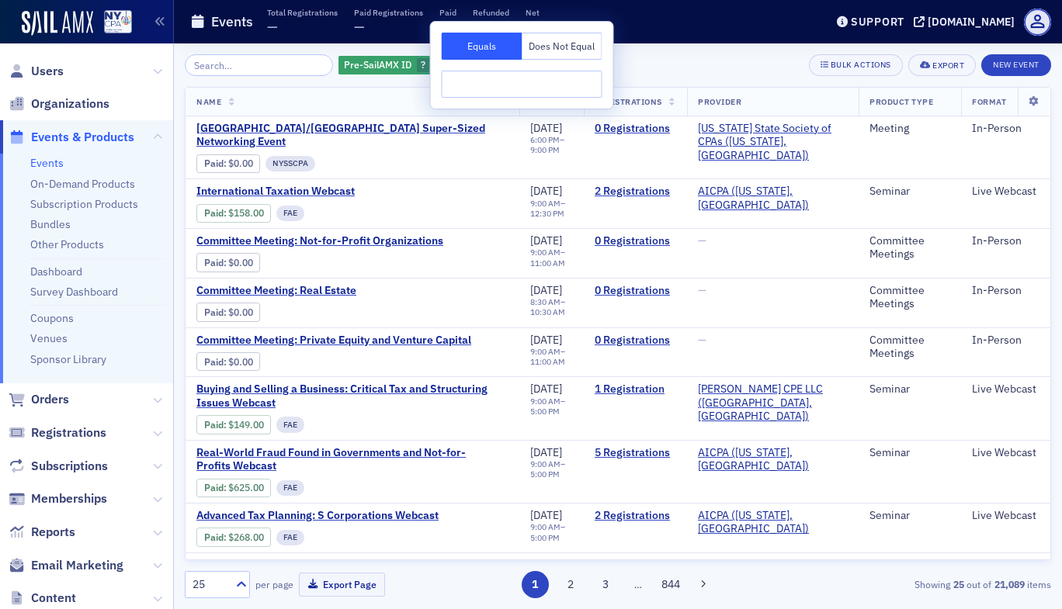
click at [473, 85] on input "text" at bounding box center [522, 84] width 161 height 27
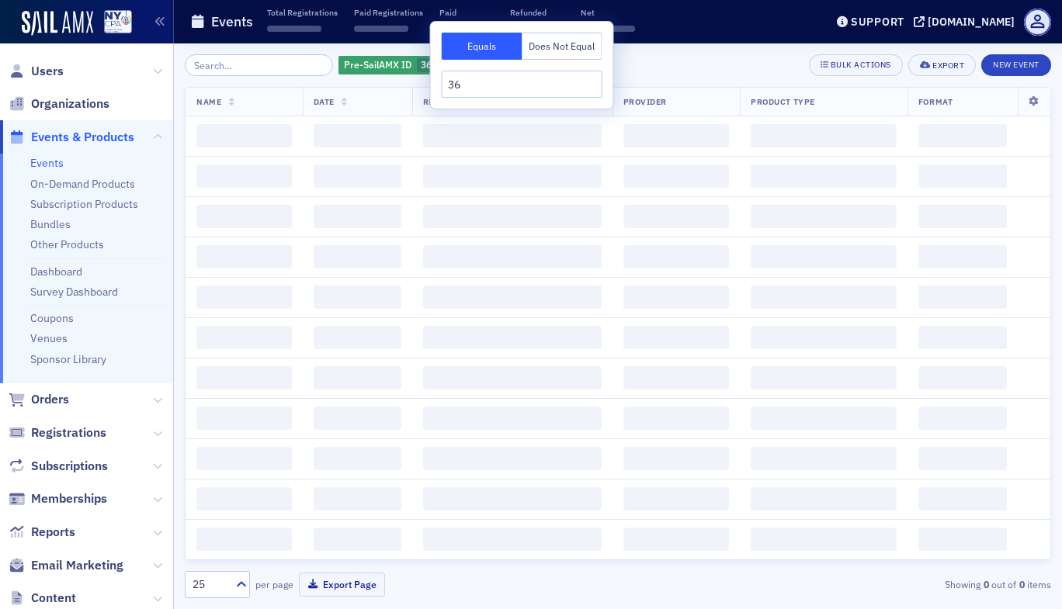
type input "3"
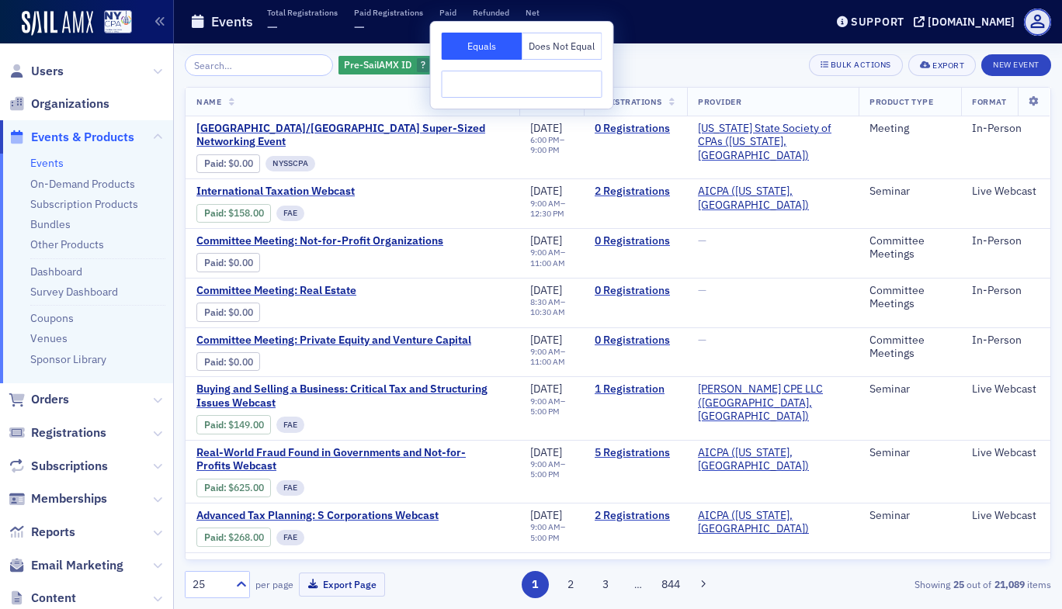
click at [730, 74] on div "Pre-SailAMX ID ? Add Filter Bulk Actions Export New Event" at bounding box center [618, 65] width 866 height 22
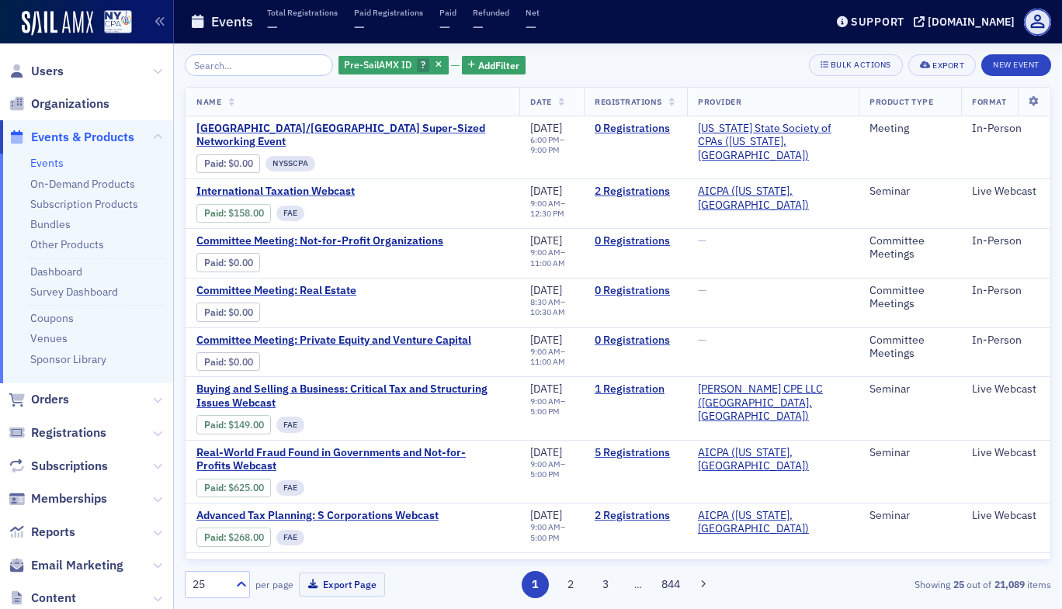
click at [258, 78] on div "Pre-SailAMX ID ? Add Filter Bulk Actions Export New Event Name Date Registratio…" at bounding box center [618, 326] width 866 height 544
click at [262, 70] on input "search" at bounding box center [259, 65] width 148 height 22
click at [435, 64] on icon "button" at bounding box center [438, 65] width 6 height 9
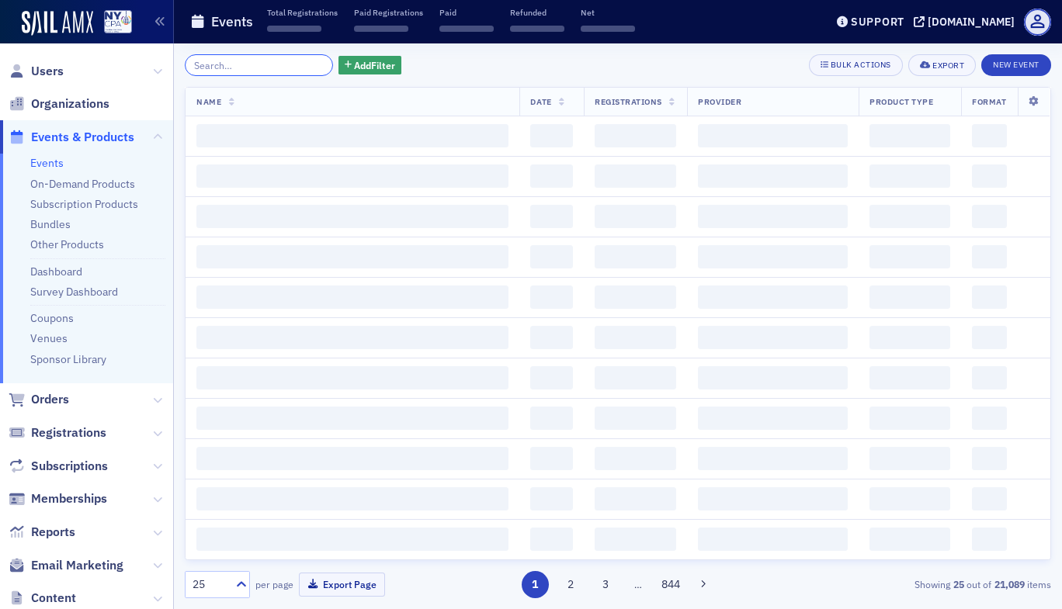
click at [262, 68] on input "search" at bounding box center [259, 65] width 148 height 22
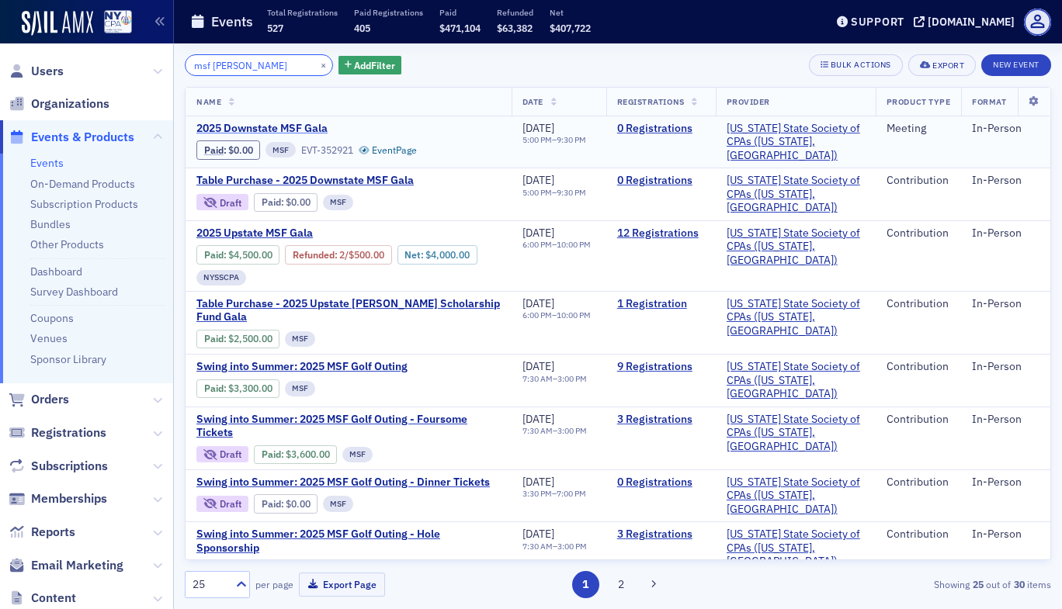
type input "msf [PERSON_NAME]"
click at [301, 129] on span "2025 Downstate MSF Gala" at bounding box center [326, 129] width 261 height 14
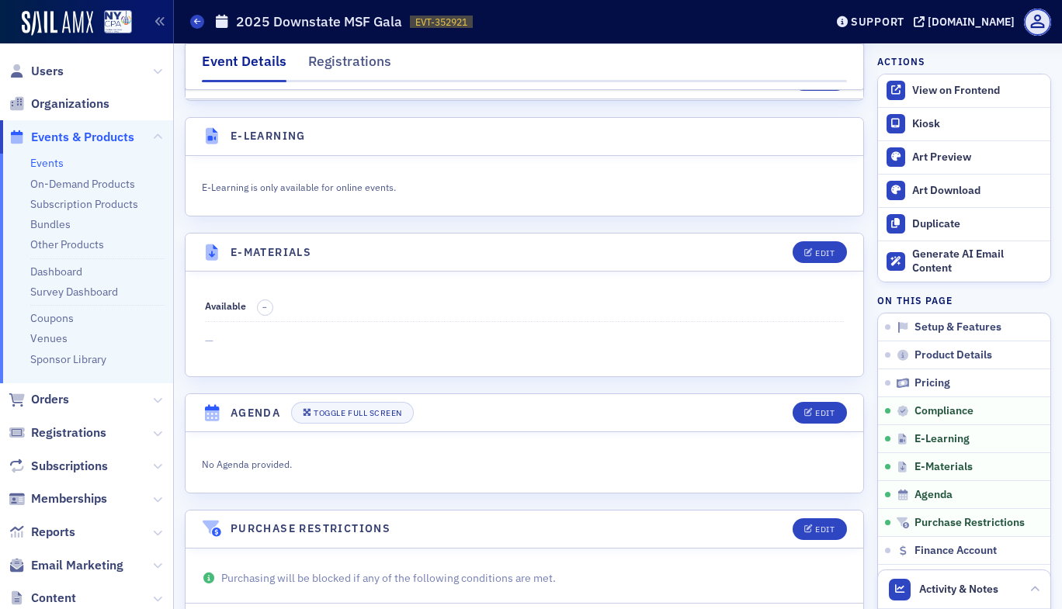
scroll to position [2845, 0]
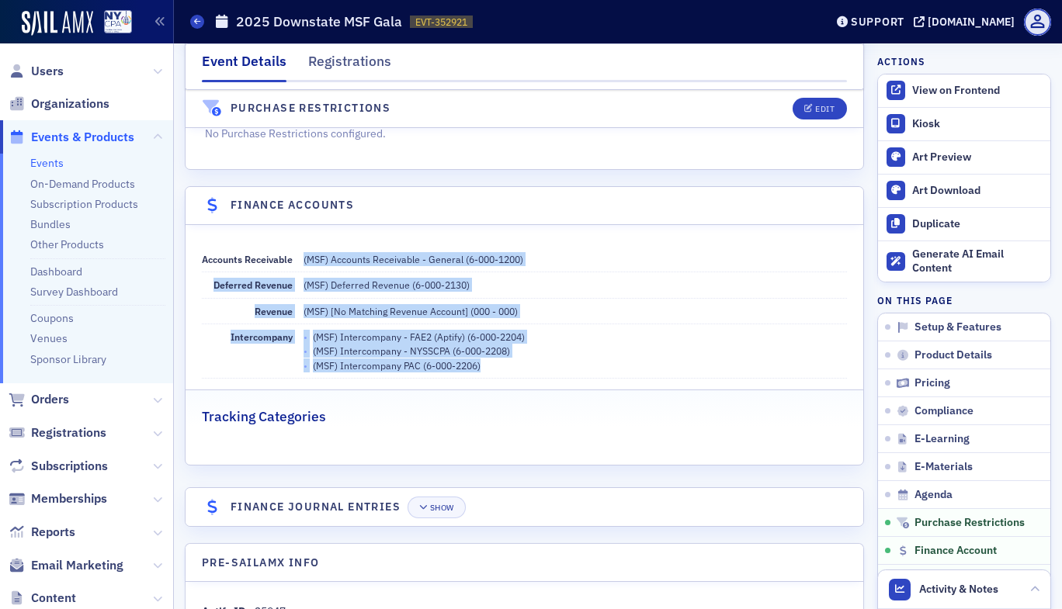
drag, startPoint x: 305, startPoint y: 219, endPoint x: 522, endPoint y: 334, distance: 245.8
click at [522, 334] on dl "Accounts Receivable (MSF) Accounts Receivable - General (6-000-1200) Deferred R…" at bounding box center [524, 313] width 645 height 132
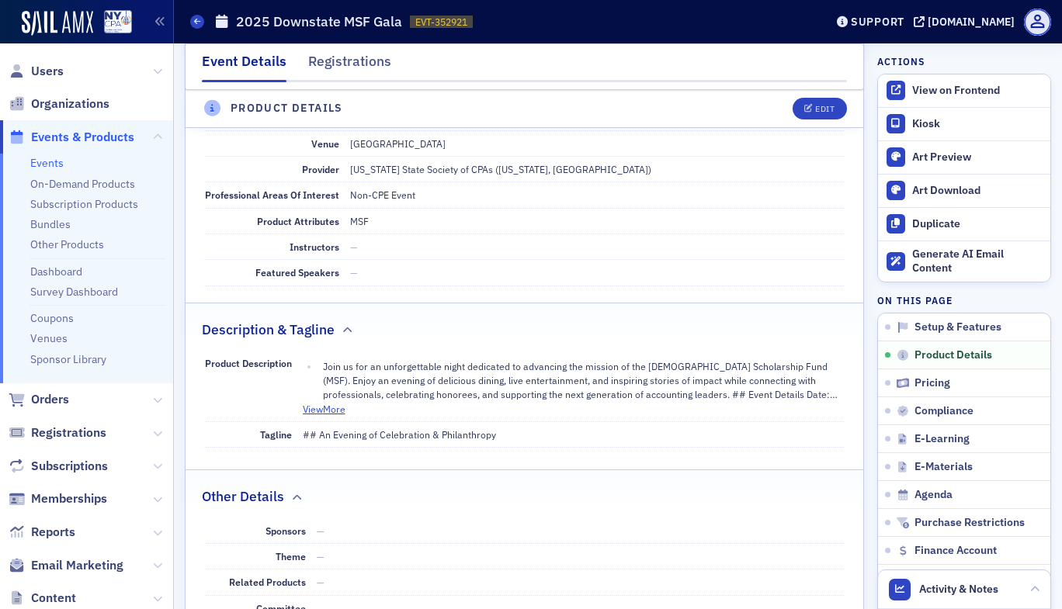
scroll to position [304, 0]
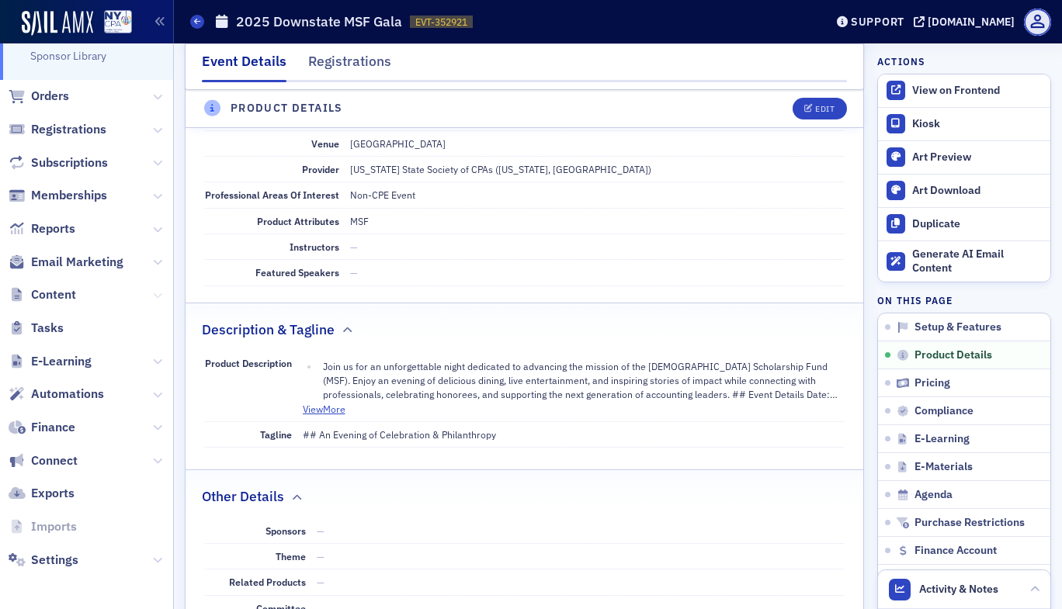
click at [153, 297] on icon at bounding box center [157, 295] width 9 height 9
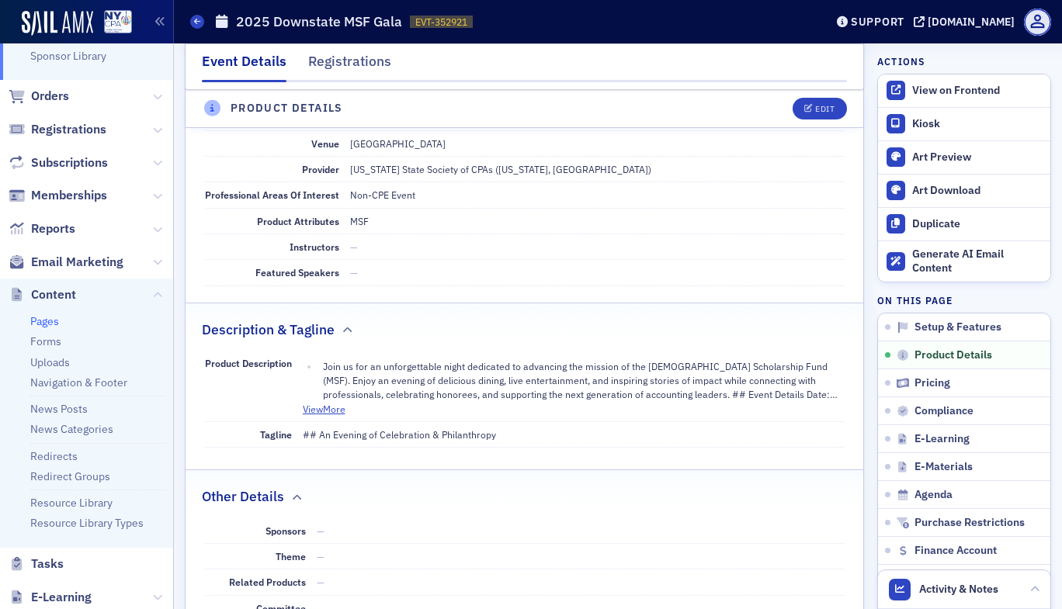
click at [43, 324] on link "Pages" at bounding box center [44, 321] width 29 height 14
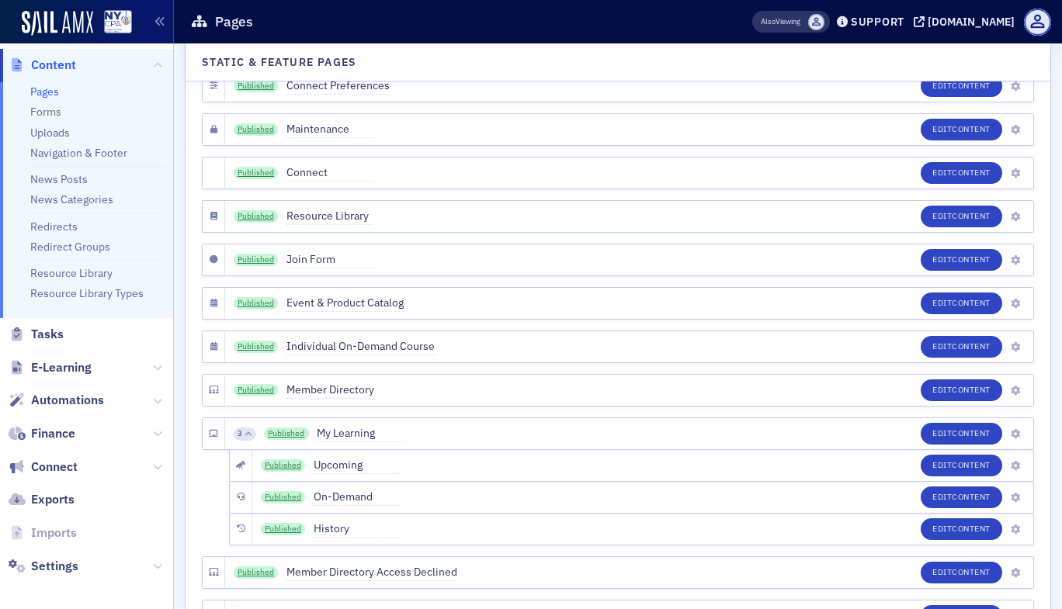
scroll to position [6606, 0]
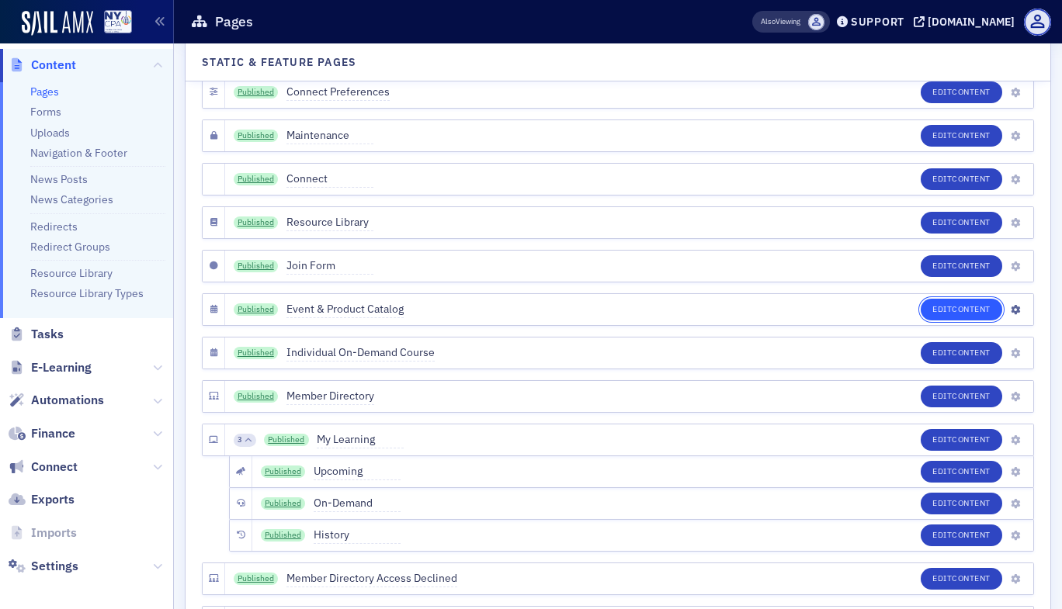
click at [973, 314] on span "Content" at bounding box center [971, 309] width 39 height 11
click at [1011, 314] on icon "button" at bounding box center [1015, 310] width 9 height 9
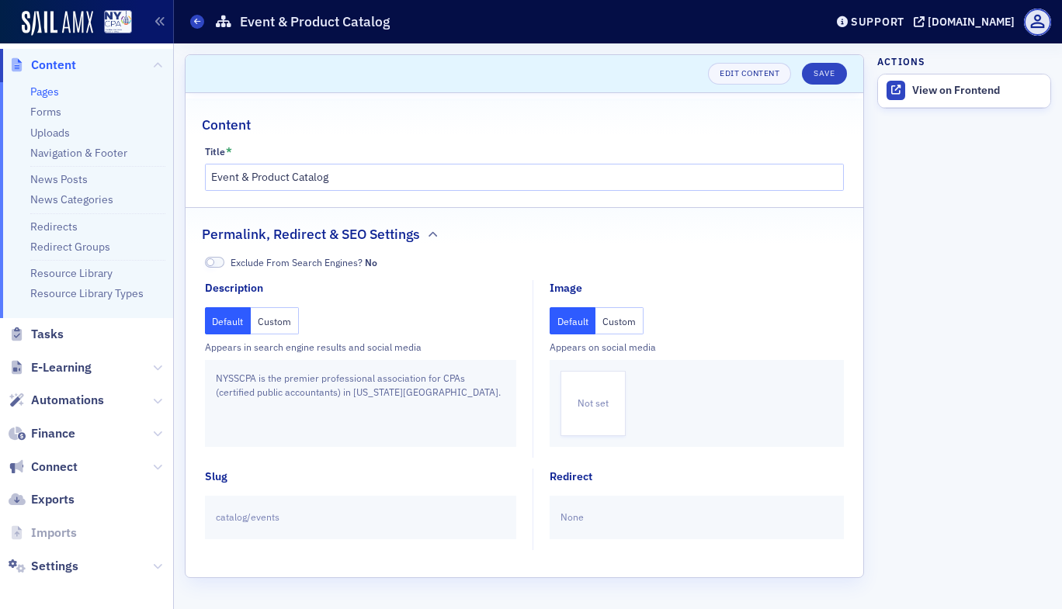
click at [958, 308] on aside "Actions View on Frontend" at bounding box center [964, 326] width 174 height 566
click at [723, 448] on fieldset "Image Default Custom Appears on social media Not set" at bounding box center [692, 368] width 320 height 177
click at [754, 70] on link "Edit Content" at bounding box center [749, 74] width 83 height 22
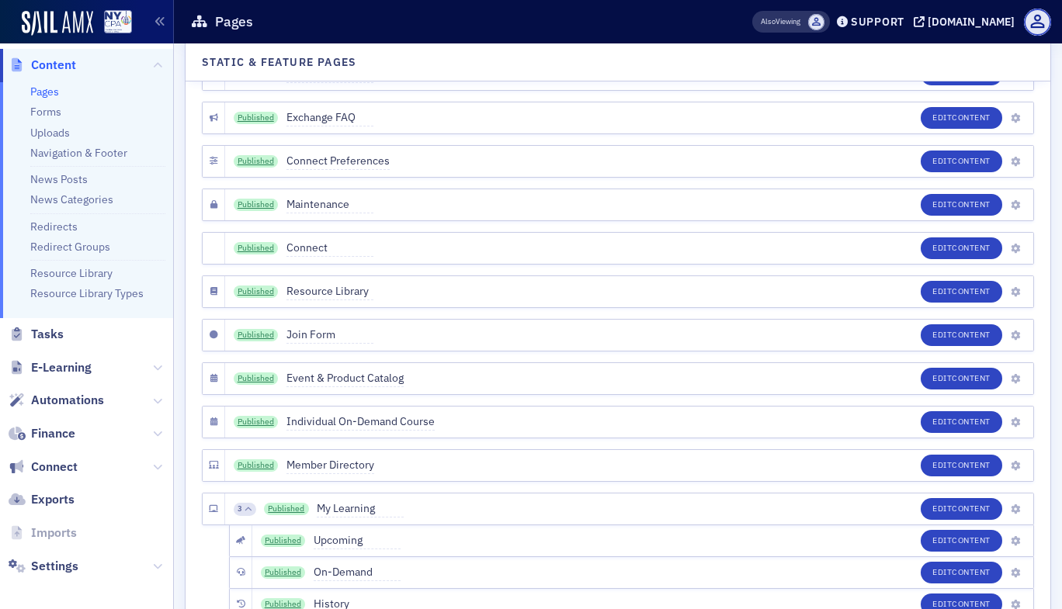
scroll to position [7276, 0]
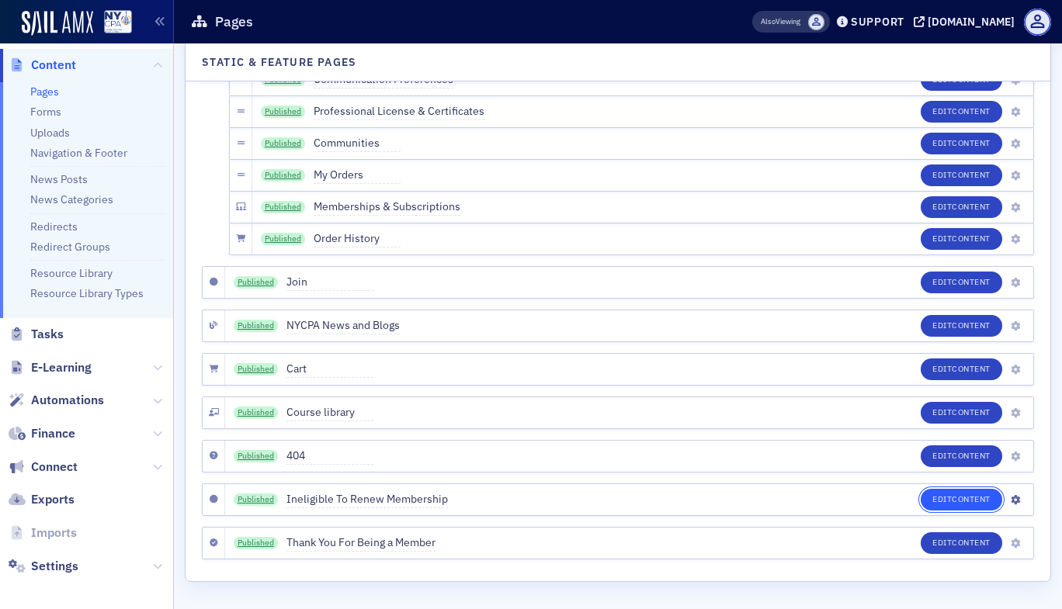
click at [952, 501] on span "Content" at bounding box center [971, 499] width 39 height 11
